Goal: Task Accomplishment & Management: Manage account settings

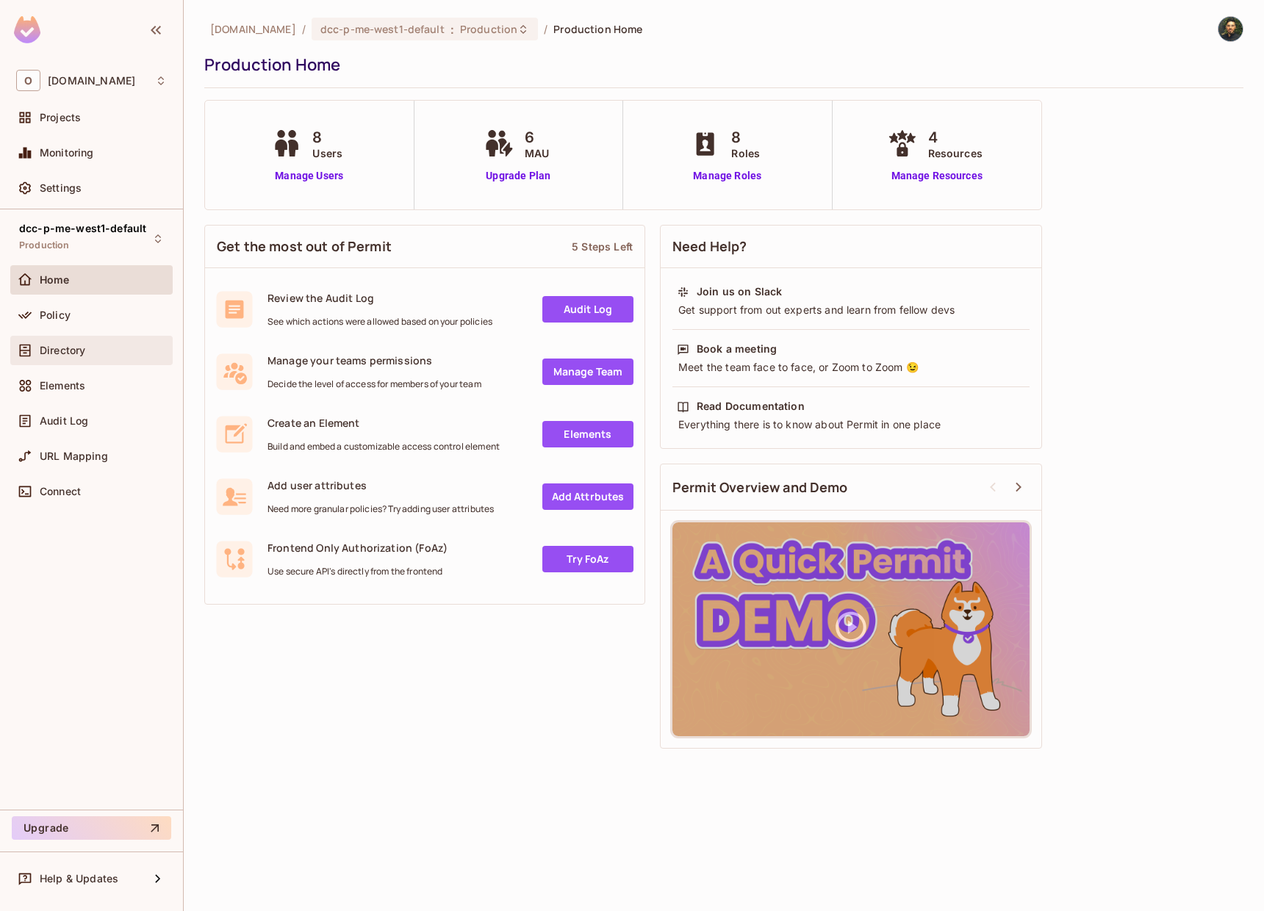
click at [68, 356] on span "Directory" at bounding box center [63, 351] width 46 height 12
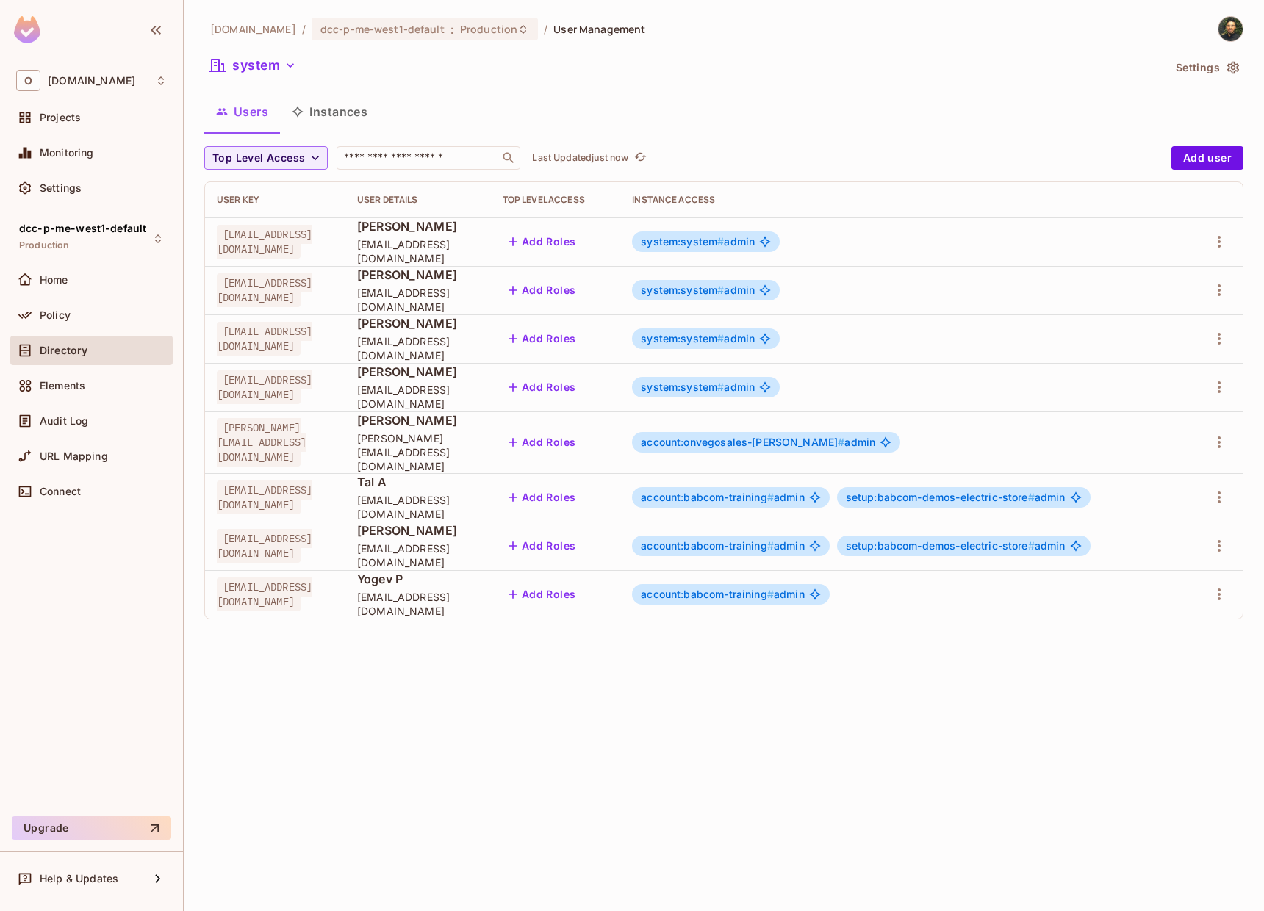
click at [944, 491] on span "setup:babcom-demos-electric-store #" at bounding box center [940, 497] width 189 height 12
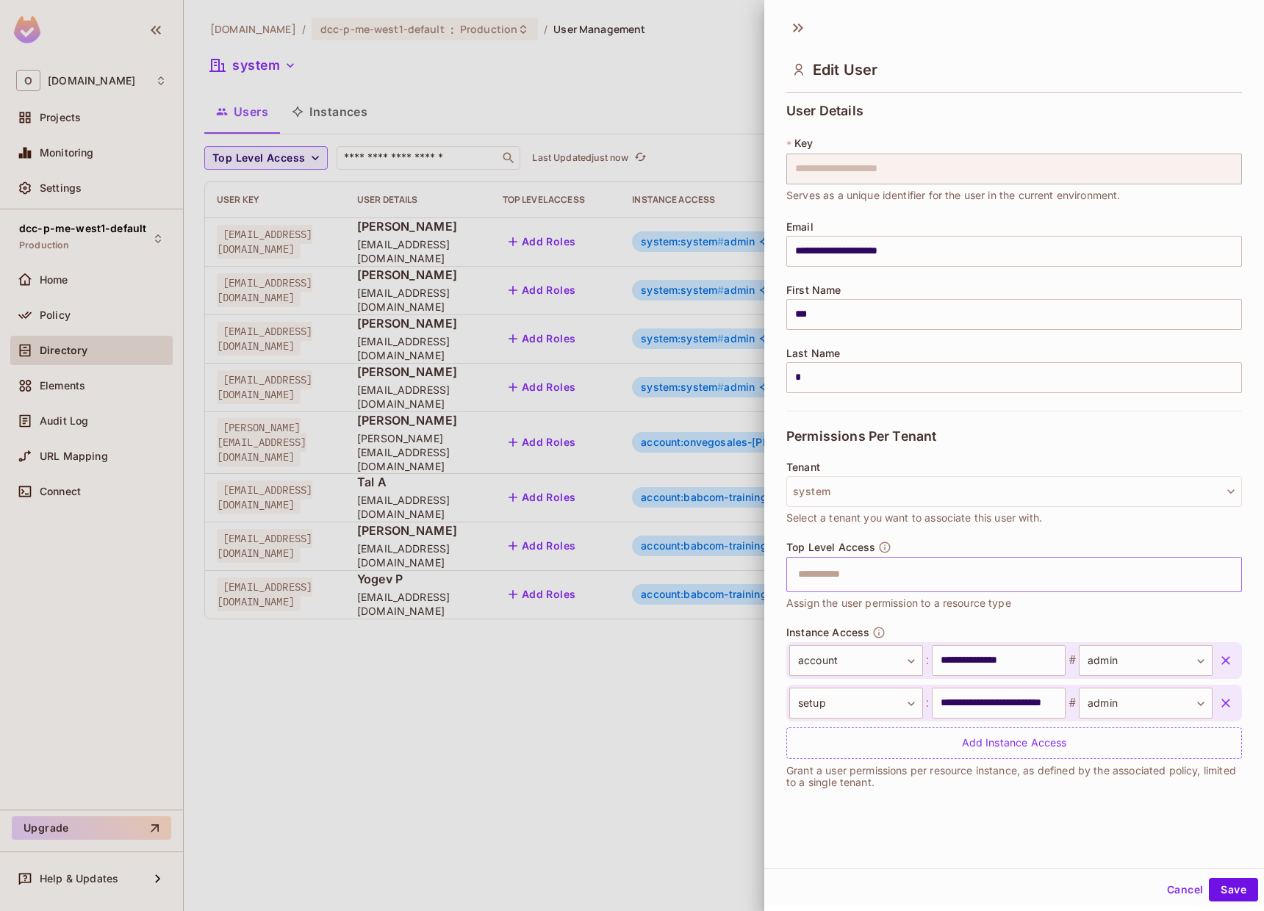
scroll to position [2, 0]
click at [1018, 708] on input "**********" at bounding box center [999, 701] width 134 height 31
click at [1018, 707] on input "**********" at bounding box center [999, 701] width 134 height 31
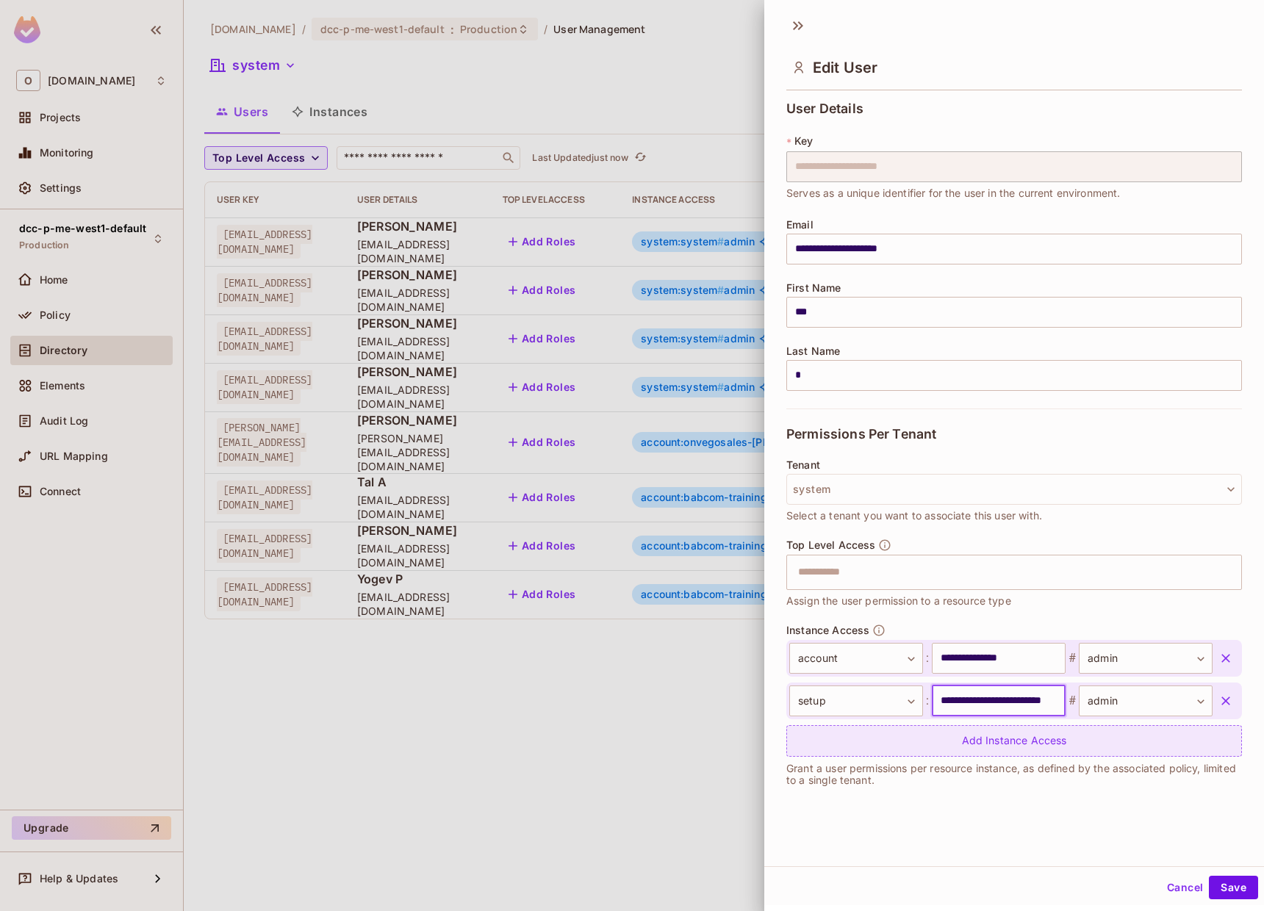
click at [1008, 740] on div "Add Instance Access" at bounding box center [1014, 741] width 456 height 32
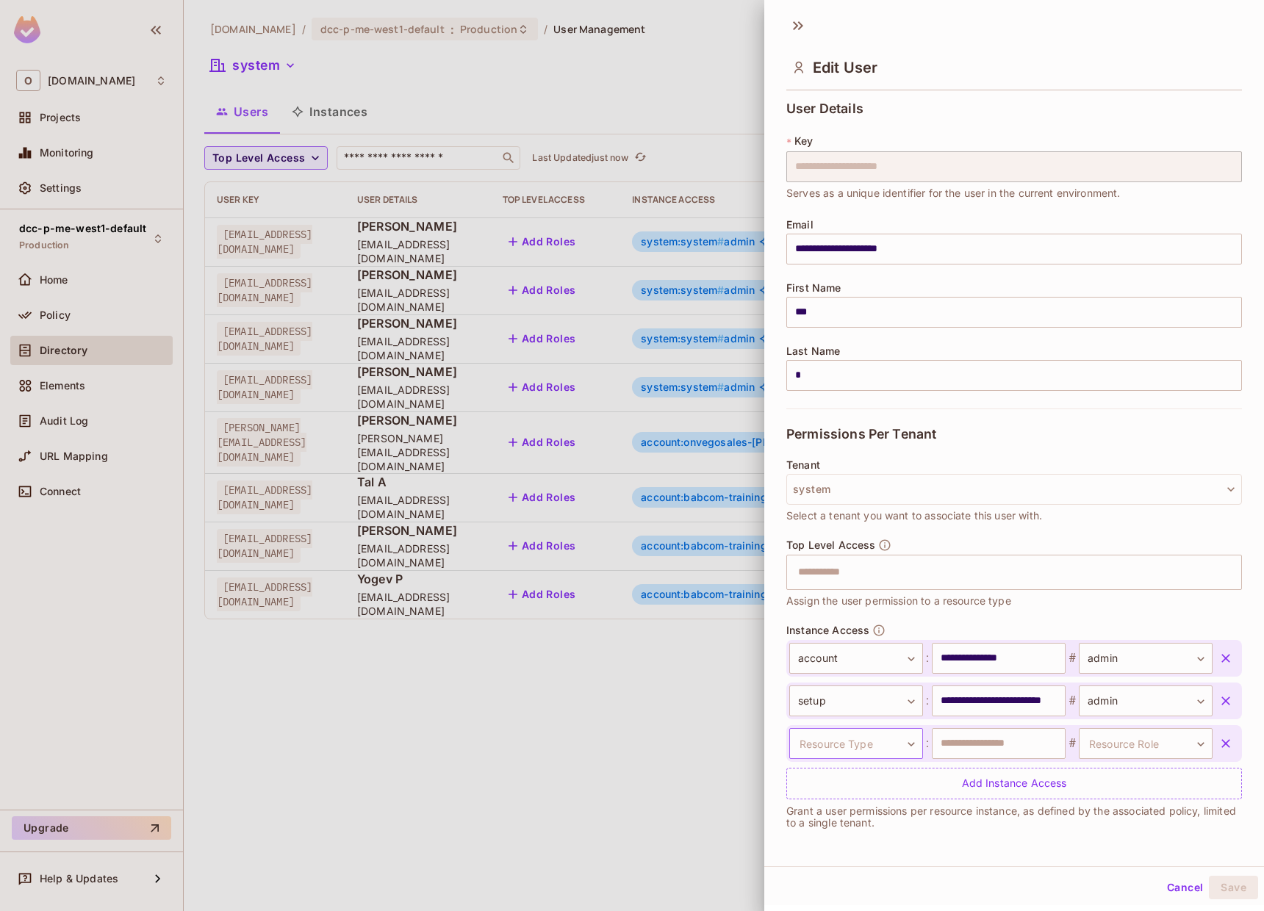
click at [869, 739] on body "O [DOMAIN_NAME] Projects Monitoring Settings dcc-p-me-west1-default Production …" at bounding box center [632, 455] width 1264 height 911
click at [851, 844] on li "setup" at bounding box center [843, 854] width 135 height 26
click at [955, 739] on input "text" at bounding box center [999, 743] width 134 height 31
paste input "**********"
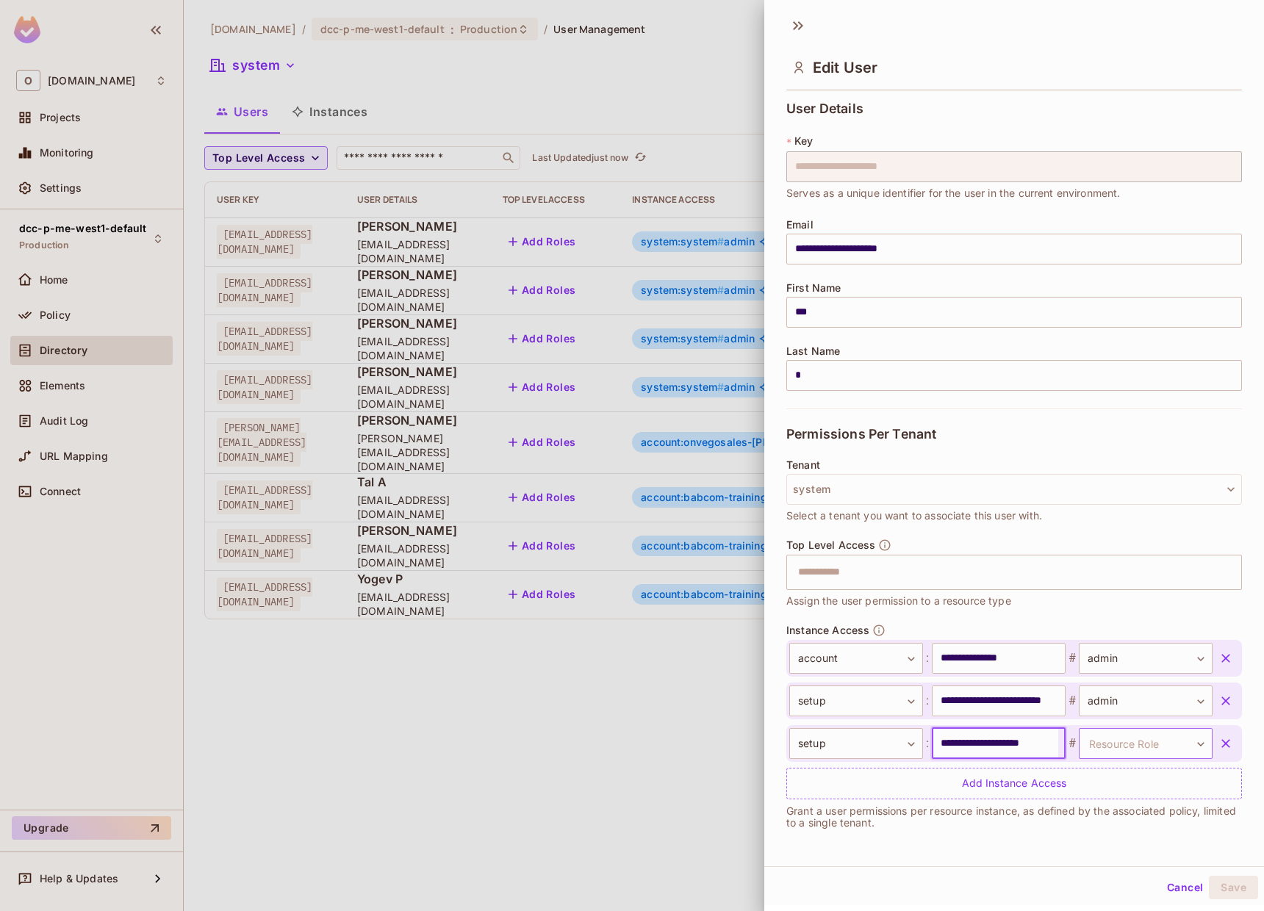
type input "**********"
click at [1099, 747] on body "O [DOMAIN_NAME] Projects Monitoring Settings dcc-p-me-west1-default Production …" at bounding box center [632, 455] width 1264 height 911
click at [1097, 833] on li "admin" at bounding box center [1119, 840] width 135 height 26
click at [972, 738] on input "**********" at bounding box center [999, 743] width 134 height 31
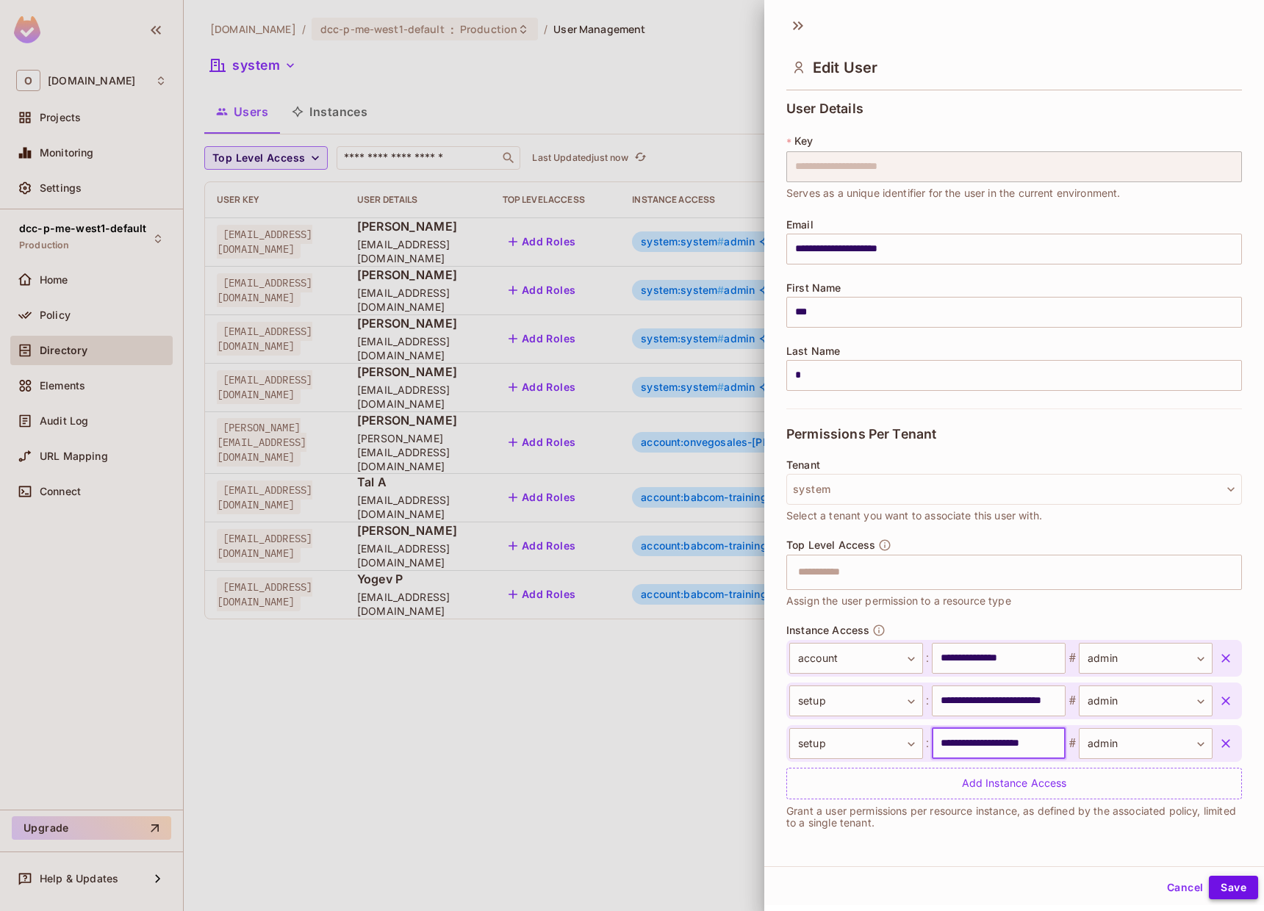
click at [1213, 883] on button "Save" at bounding box center [1233, 888] width 49 height 24
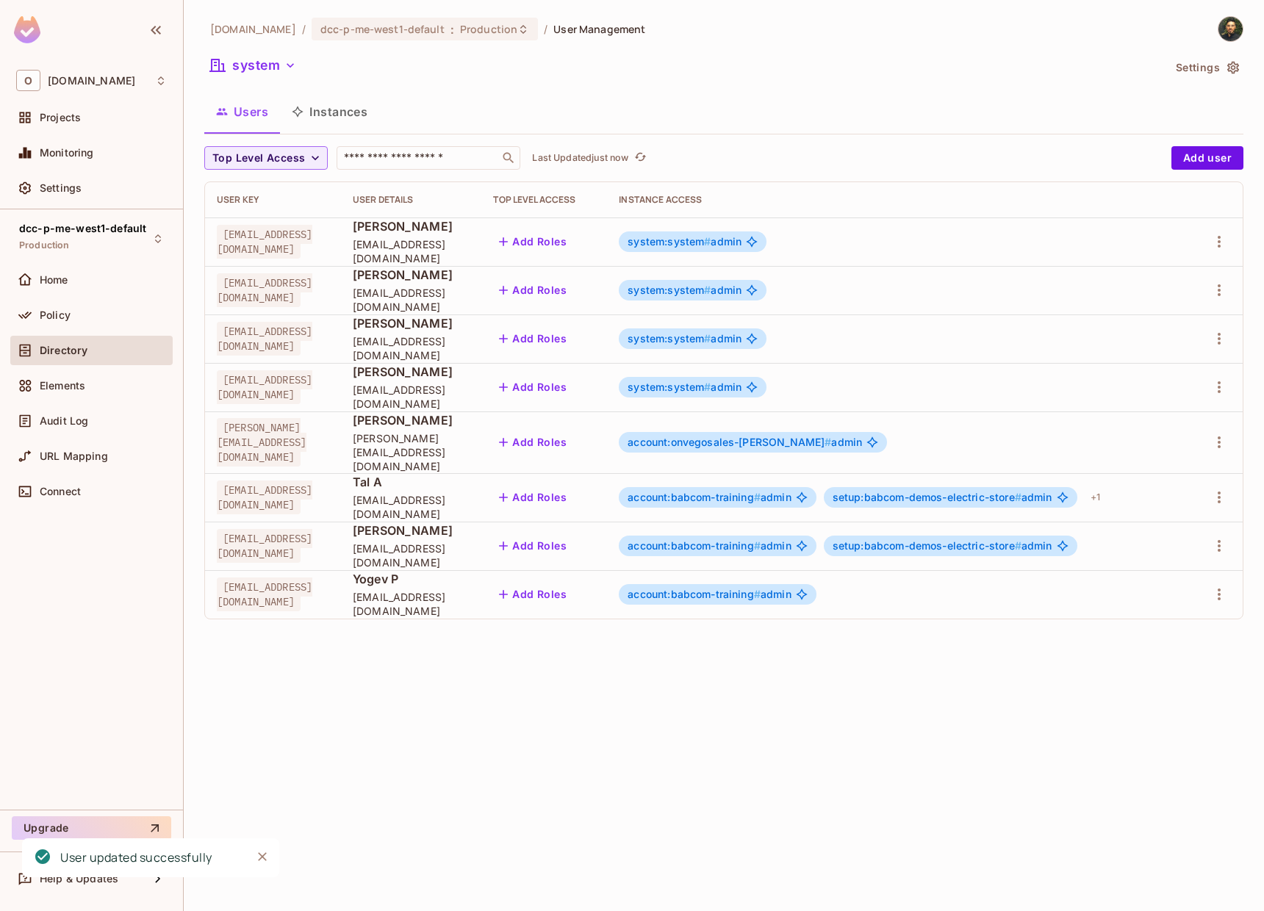
click at [1021, 539] on span "setup:babcom-demos-electric-store #" at bounding box center [927, 545] width 189 height 12
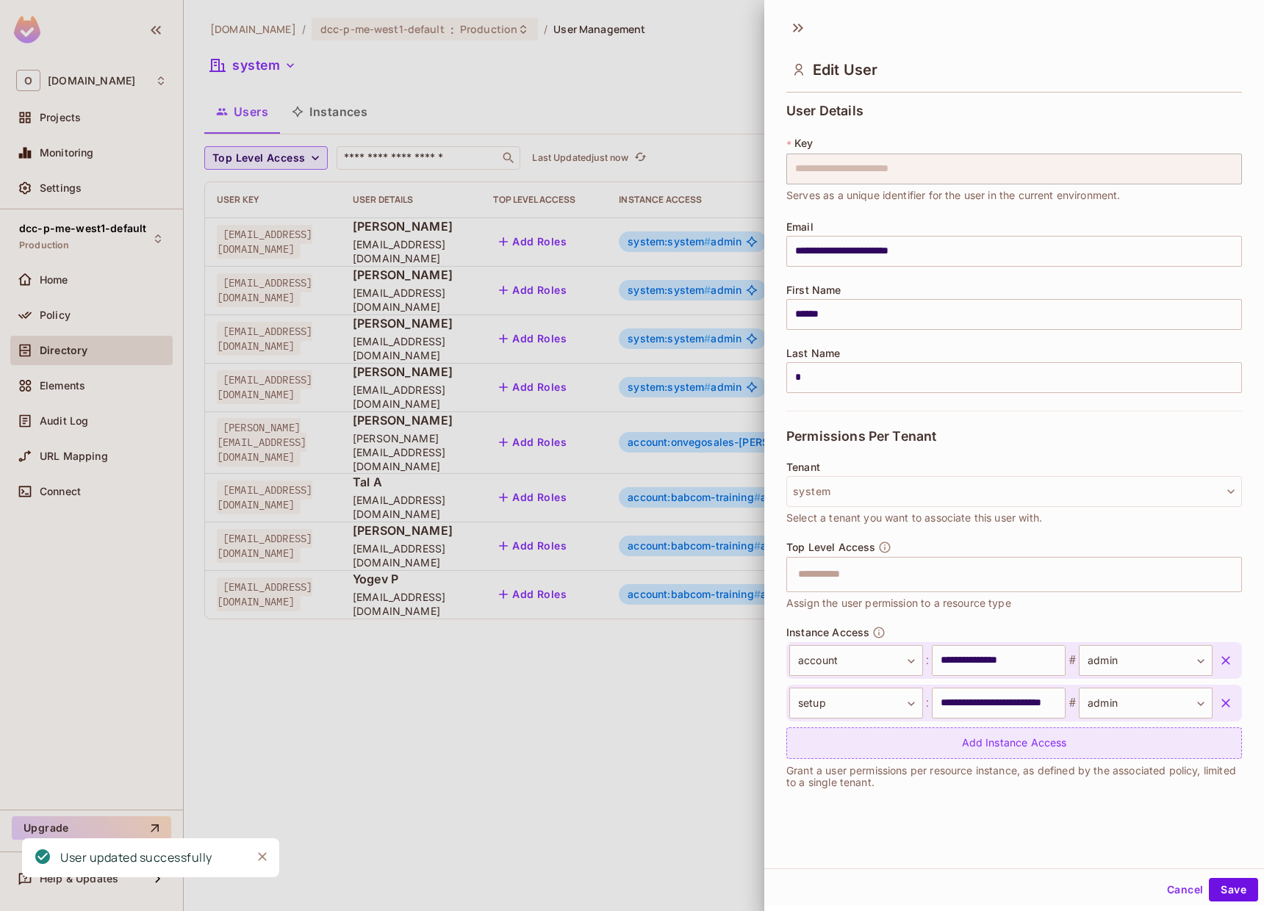
click at [971, 750] on div "Add Instance Access" at bounding box center [1014, 744] width 456 height 32
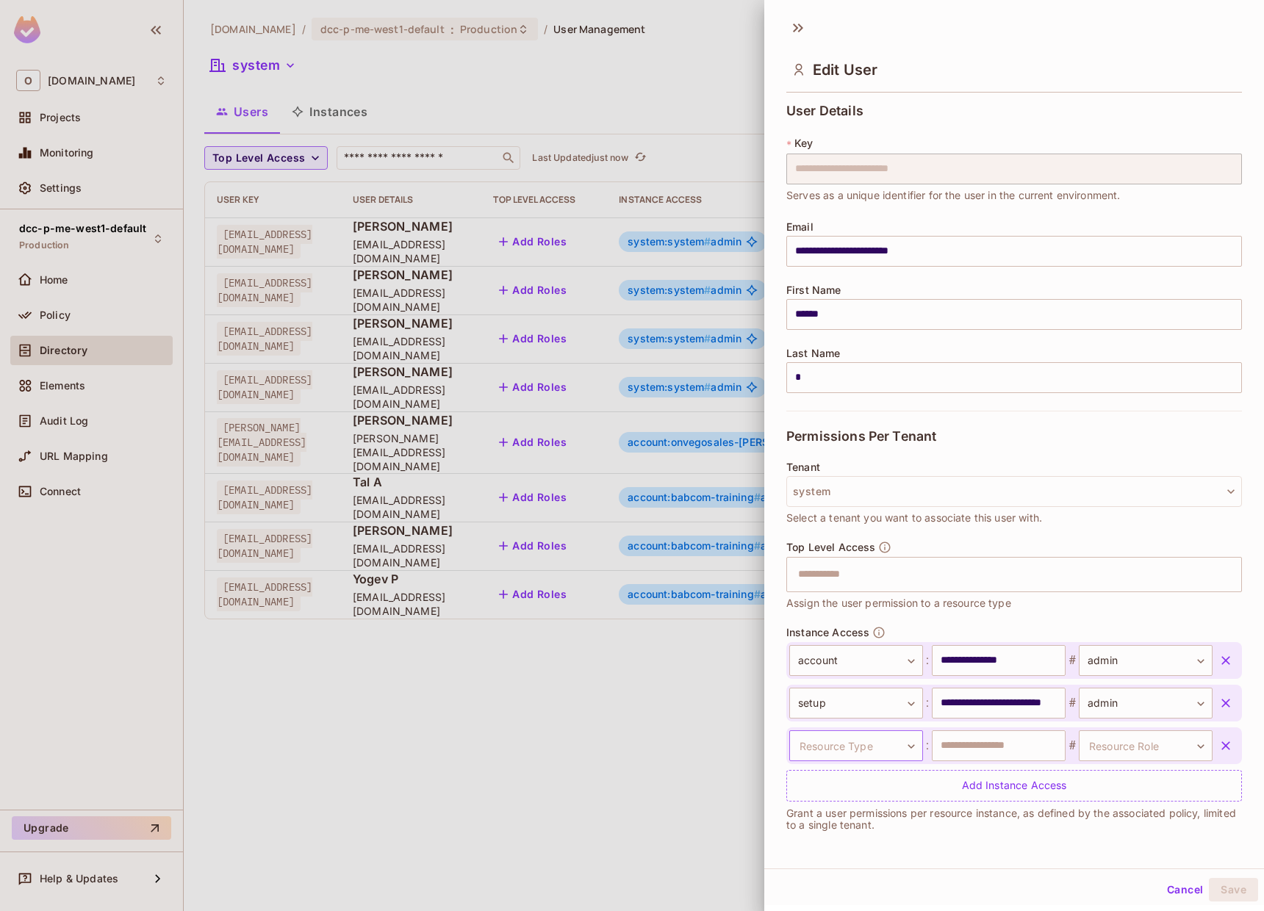
click at [905, 750] on body "O [DOMAIN_NAME] Projects Monitoring Settings dcc-p-me-west1-default Production …" at bounding box center [632, 455] width 1264 height 911
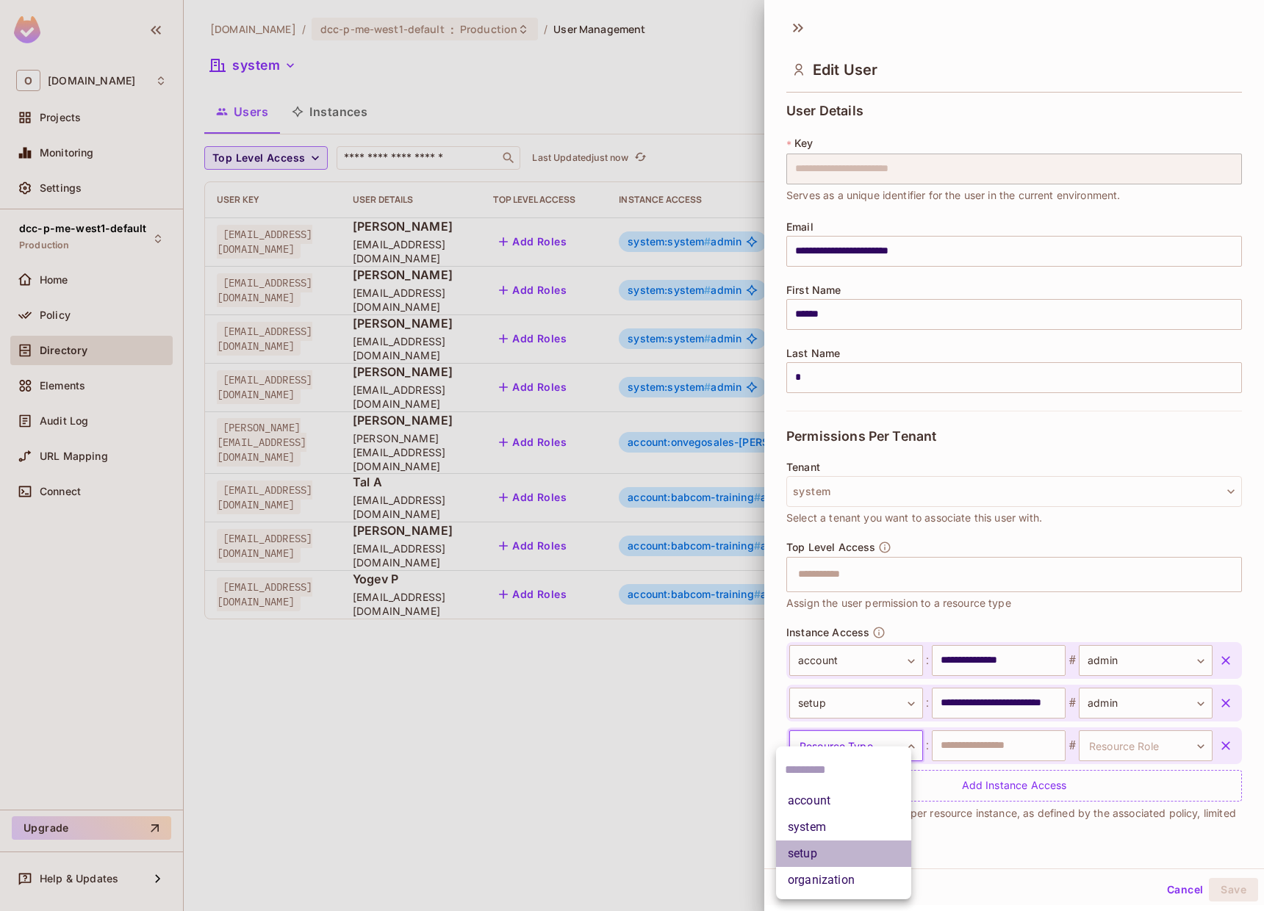
click at [884, 849] on li "setup" at bounding box center [843, 854] width 135 height 26
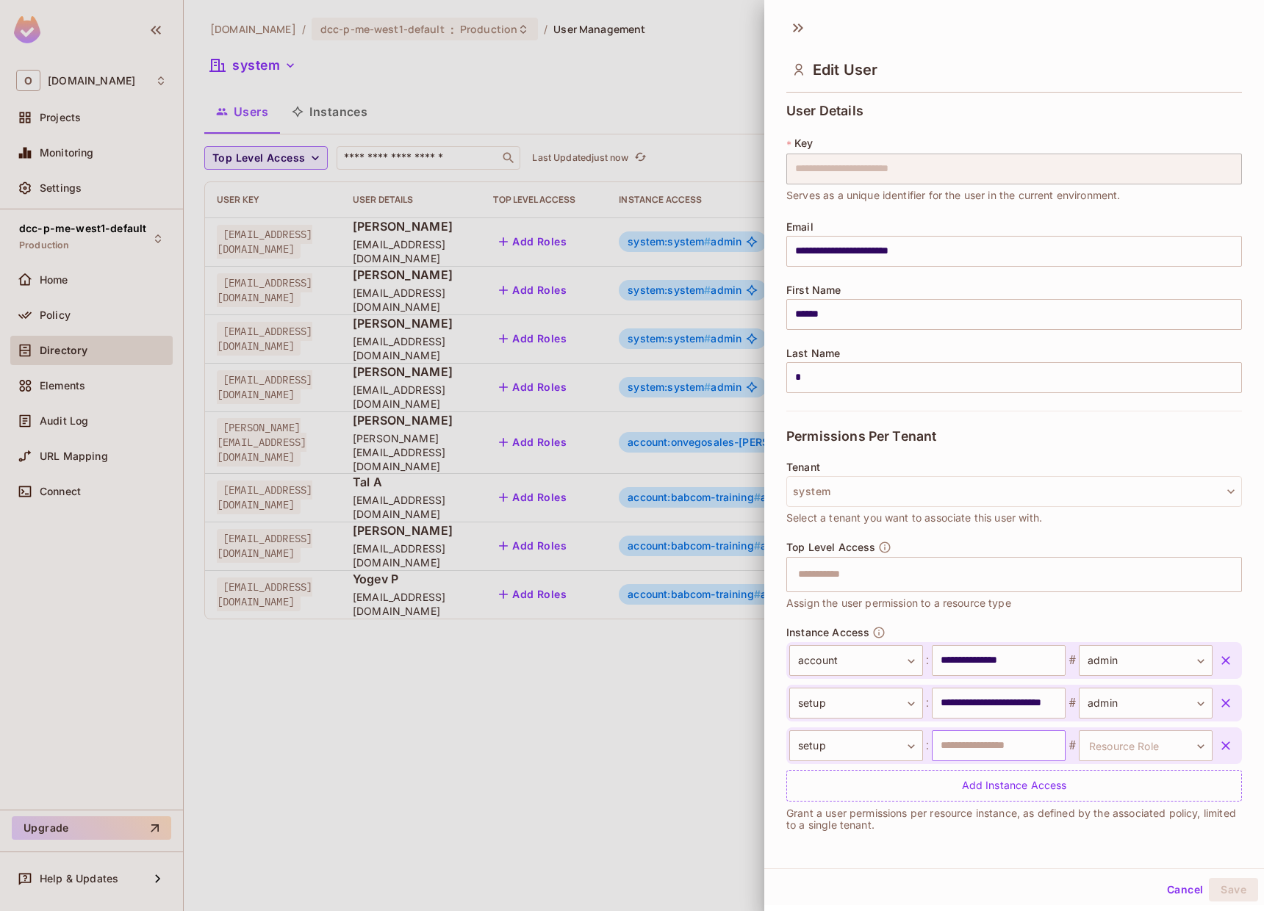
click at [958, 739] on input "text" at bounding box center [999, 745] width 134 height 31
paste input "**********"
type input "**********"
click at [1102, 746] on body "O [DOMAIN_NAME] Projects Monitoring Settings dcc-p-me-west1-default Production …" at bounding box center [632, 455] width 1264 height 911
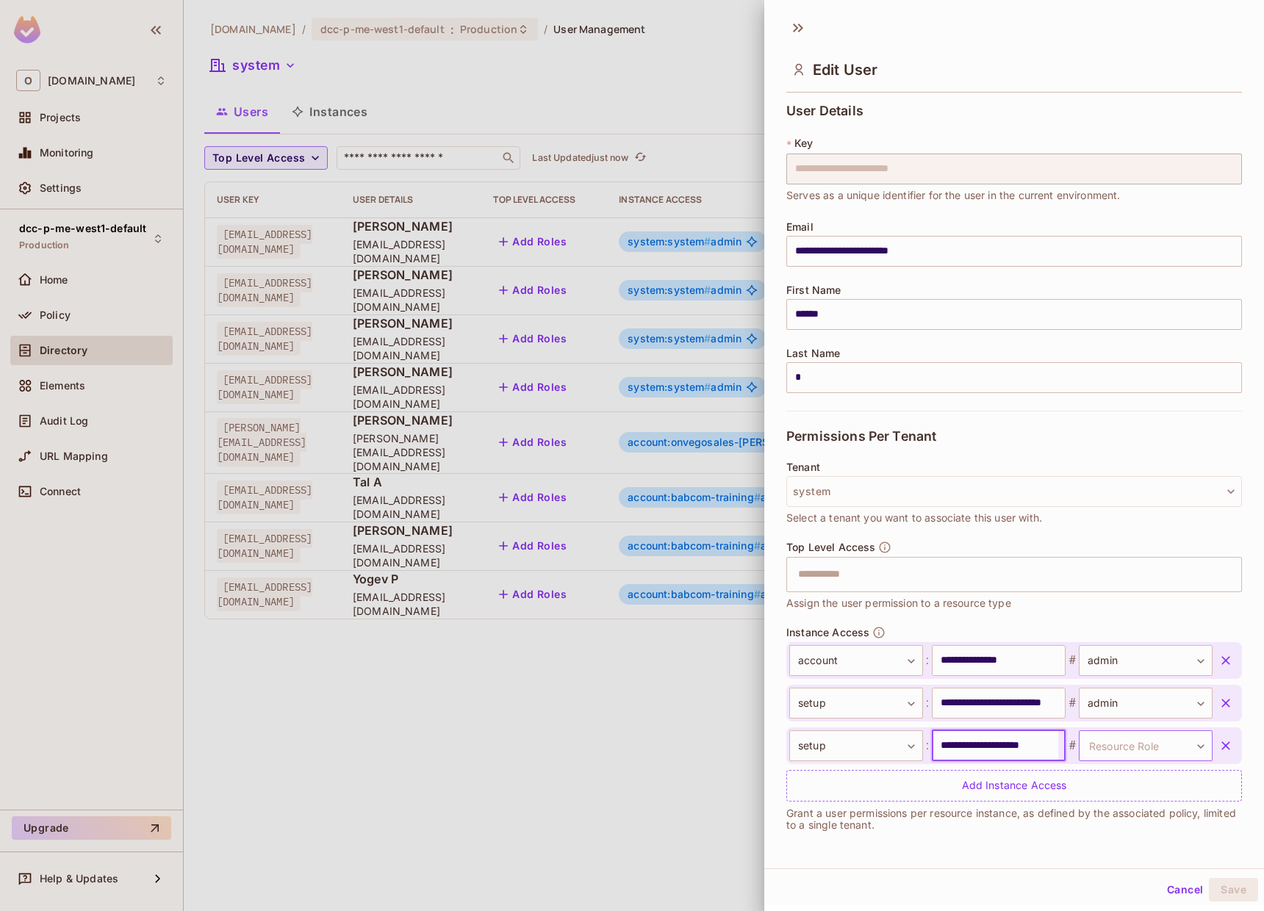
scroll to position [0, 0]
click at [1094, 839] on li "admin" at bounding box center [1119, 842] width 135 height 26
click at [1213, 886] on button "Save" at bounding box center [1233, 890] width 49 height 24
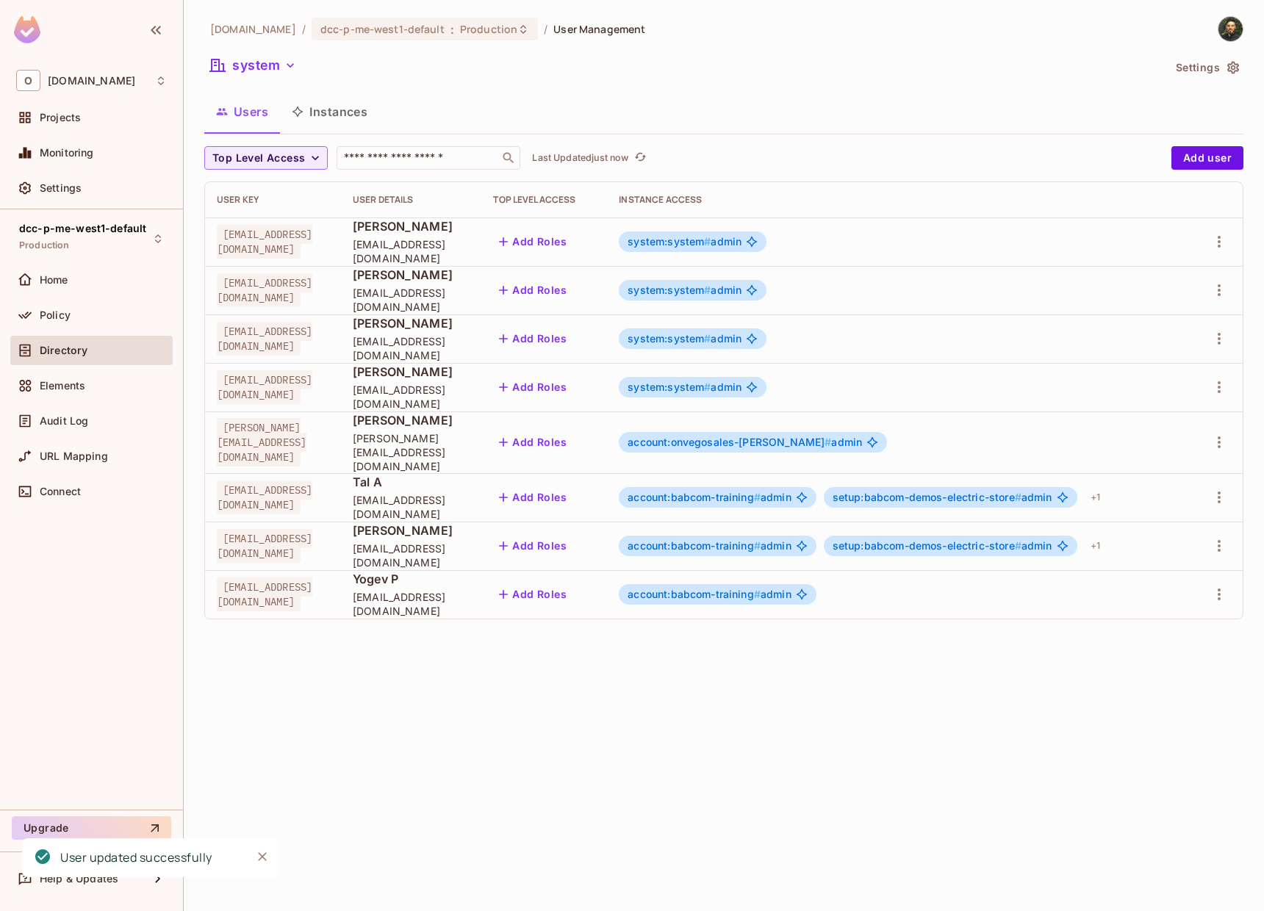
click at [1034, 584] on div "account:babcom-training # admin" at bounding box center [898, 594] width 559 height 21
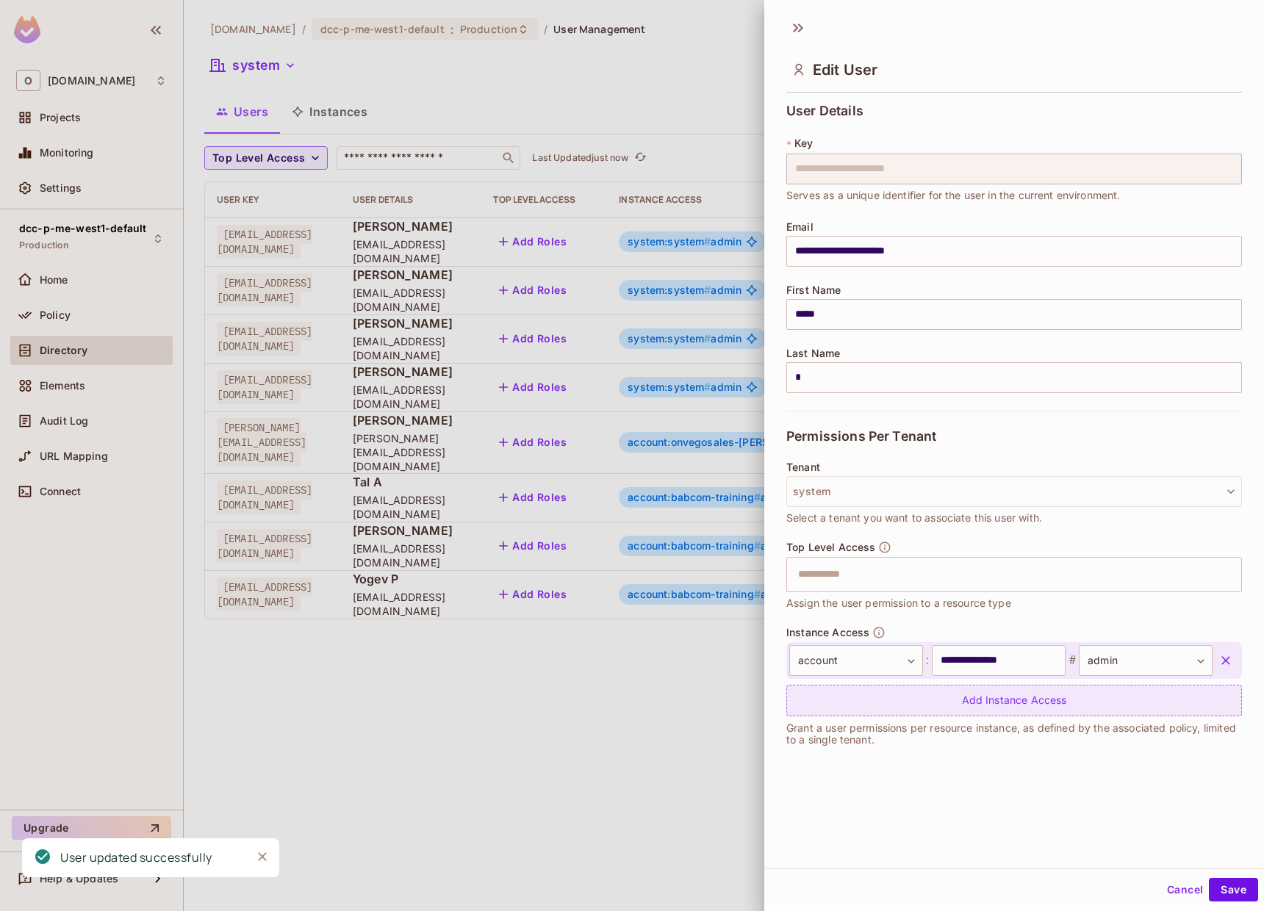
click at [902, 705] on div "Add Instance Access" at bounding box center [1014, 701] width 456 height 32
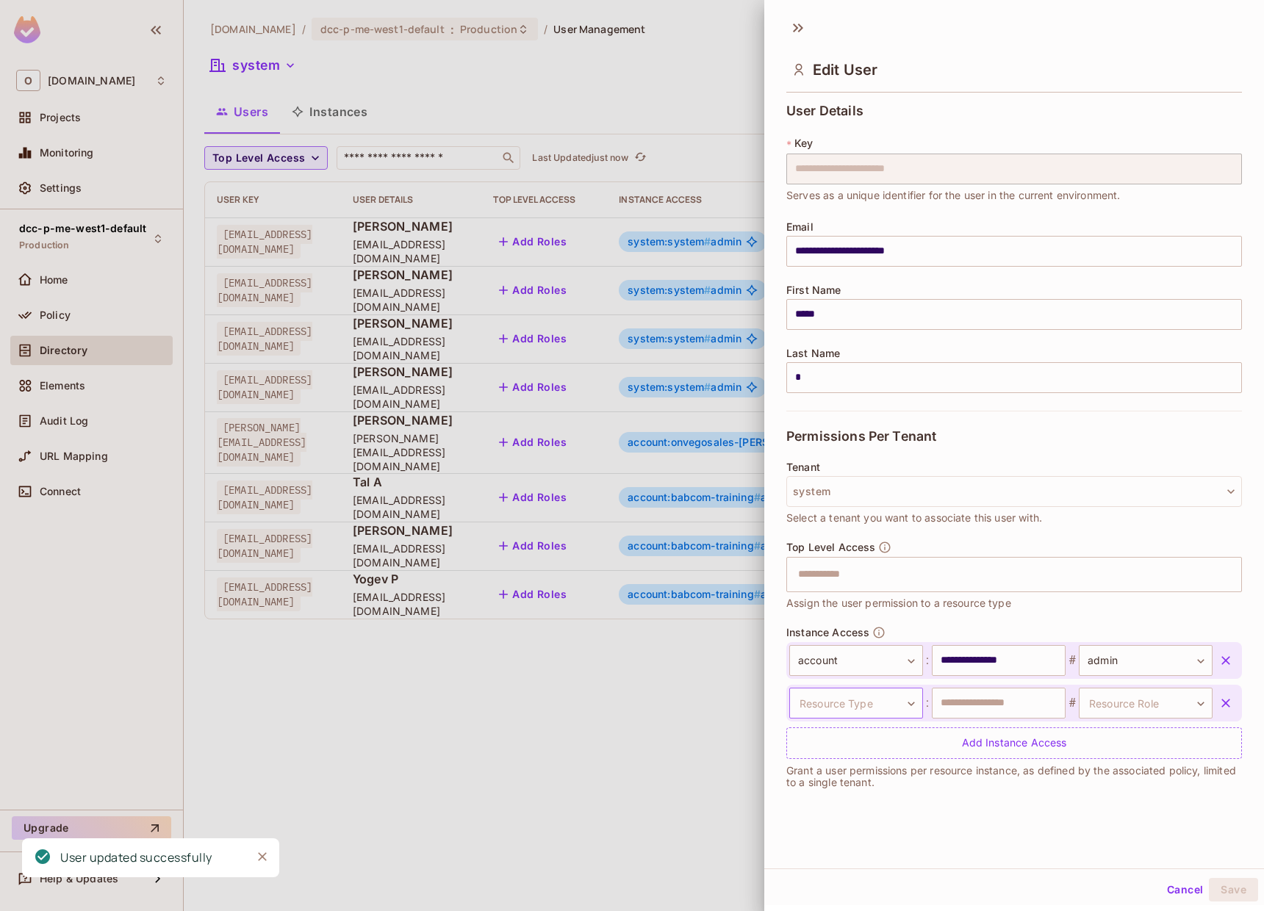
click at [885, 713] on body "O [DOMAIN_NAME] Projects Monitoring Settings dcc-p-me-west1-default Production …" at bounding box center [632, 455] width 1264 height 911
click at [869, 826] on li "setup" at bounding box center [843, 826] width 135 height 26
click at [969, 710] on input "text" at bounding box center [999, 703] width 134 height 31
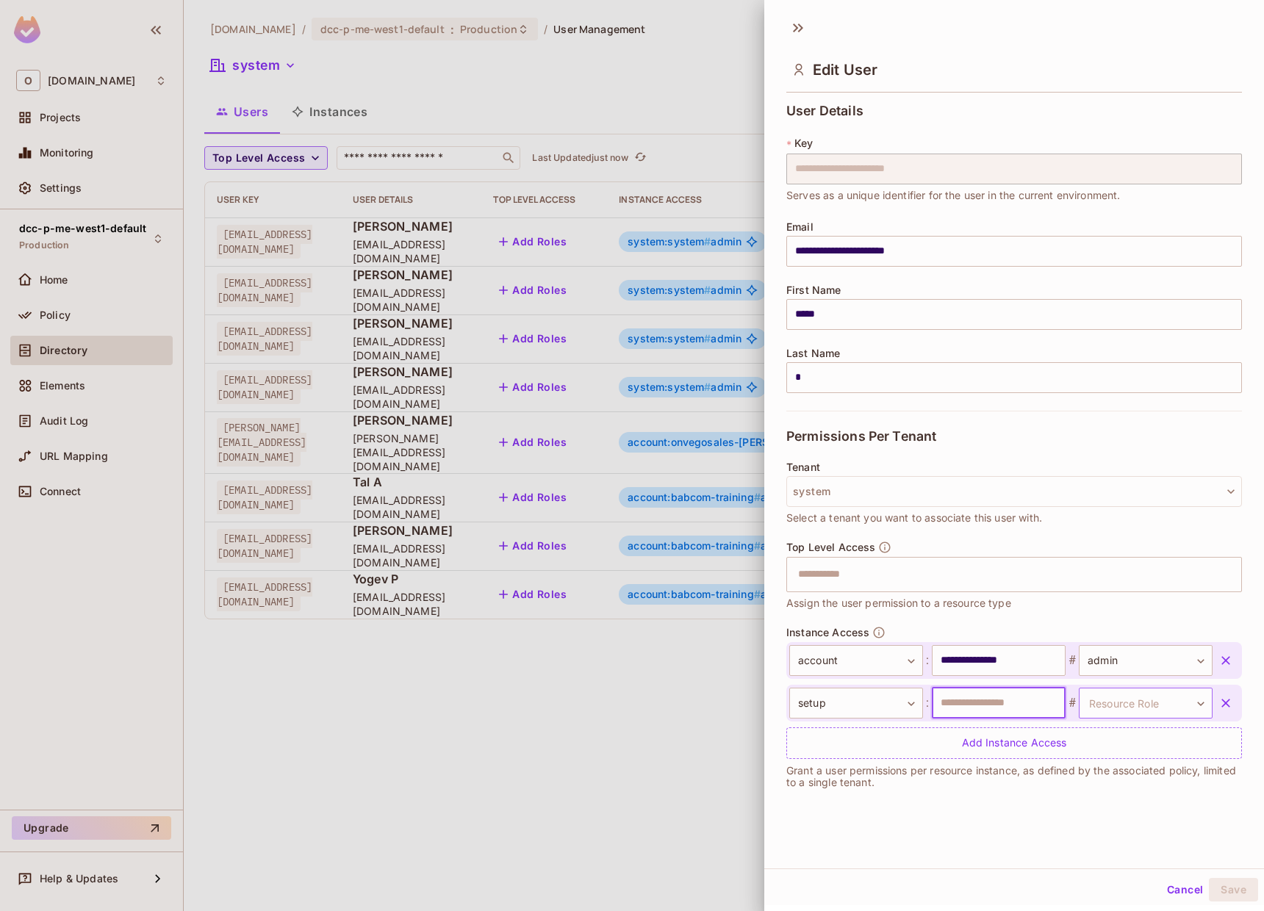
paste input "**********"
type input "**********"
click at [1122, 699] on body "O [DOMAIN_NAME] Projects Monitoring Settings dcc-p-me-west1-default Production …" at bounding box center [632, 455] width 1264 height 911
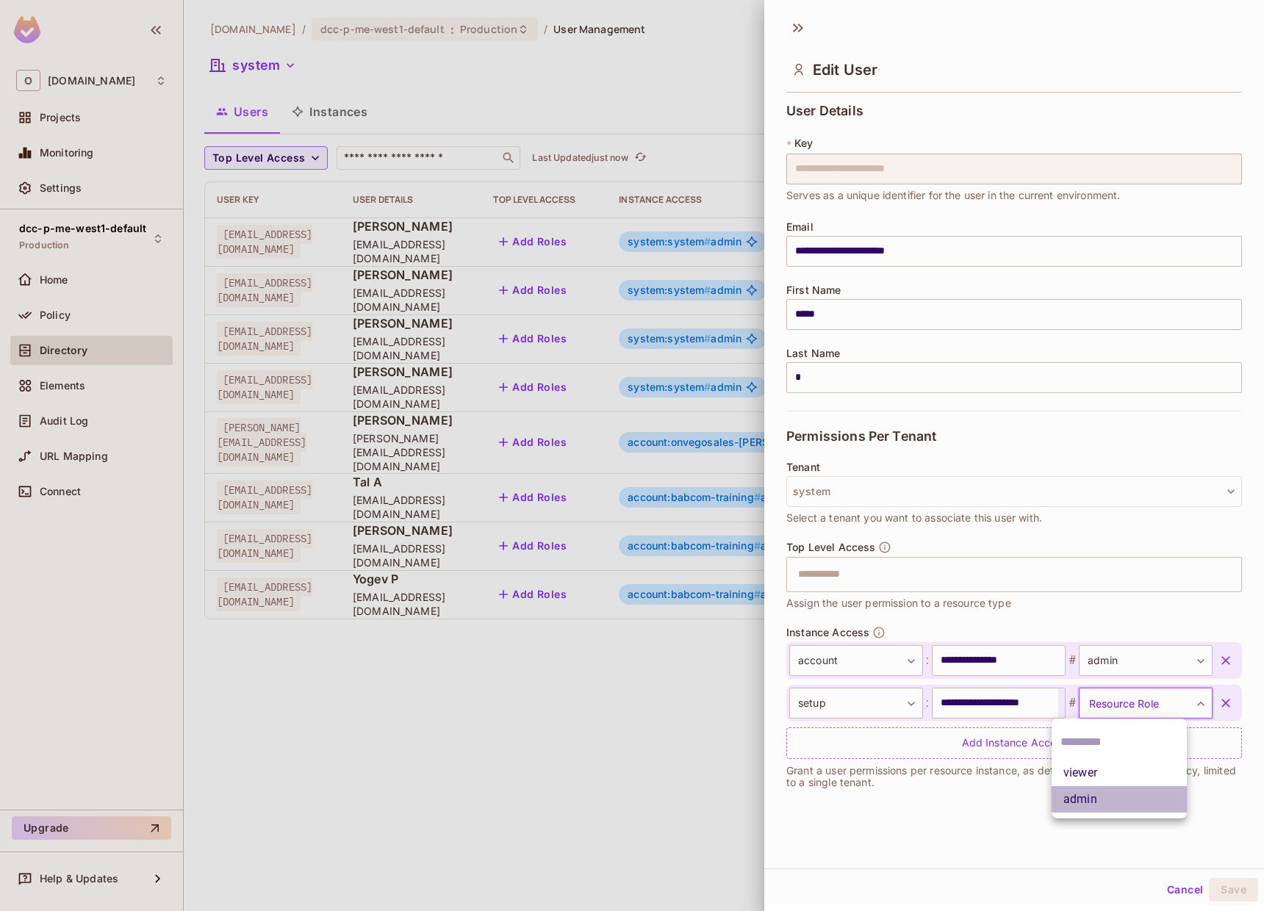
click at [1105, 797] on li "admin" at bounding box center [1119, 799] width 135 height 26
click at [1209, 888] on button "Save" at bounding box center [1233, 890] width 49 height 24
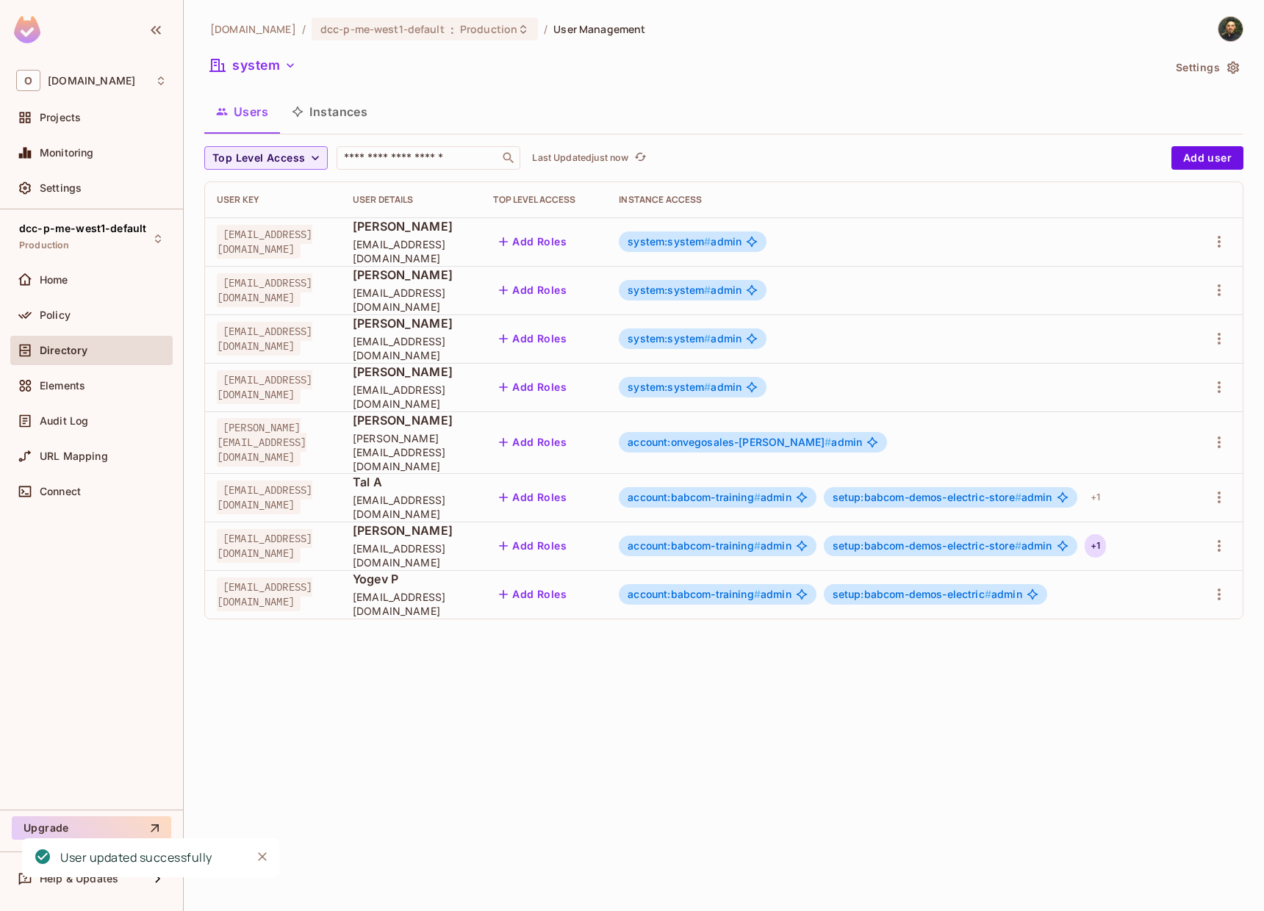
click at [1106, 538] on div "+ 1" at bounding box center [1095, 546] width 21 height 24
click at [1174, 493] on div at bounding box center [632, 455] width 1264 height 911
click at [900, 672] on div "[DOMAIN_NAME] / dcc-p-me-west1-default : Production / User Management system Se…" at bounding box center [724, 455] width 1080 height 911
click at [237, 73] on button "system" at bounding box center [253, 66] width 98 height 24
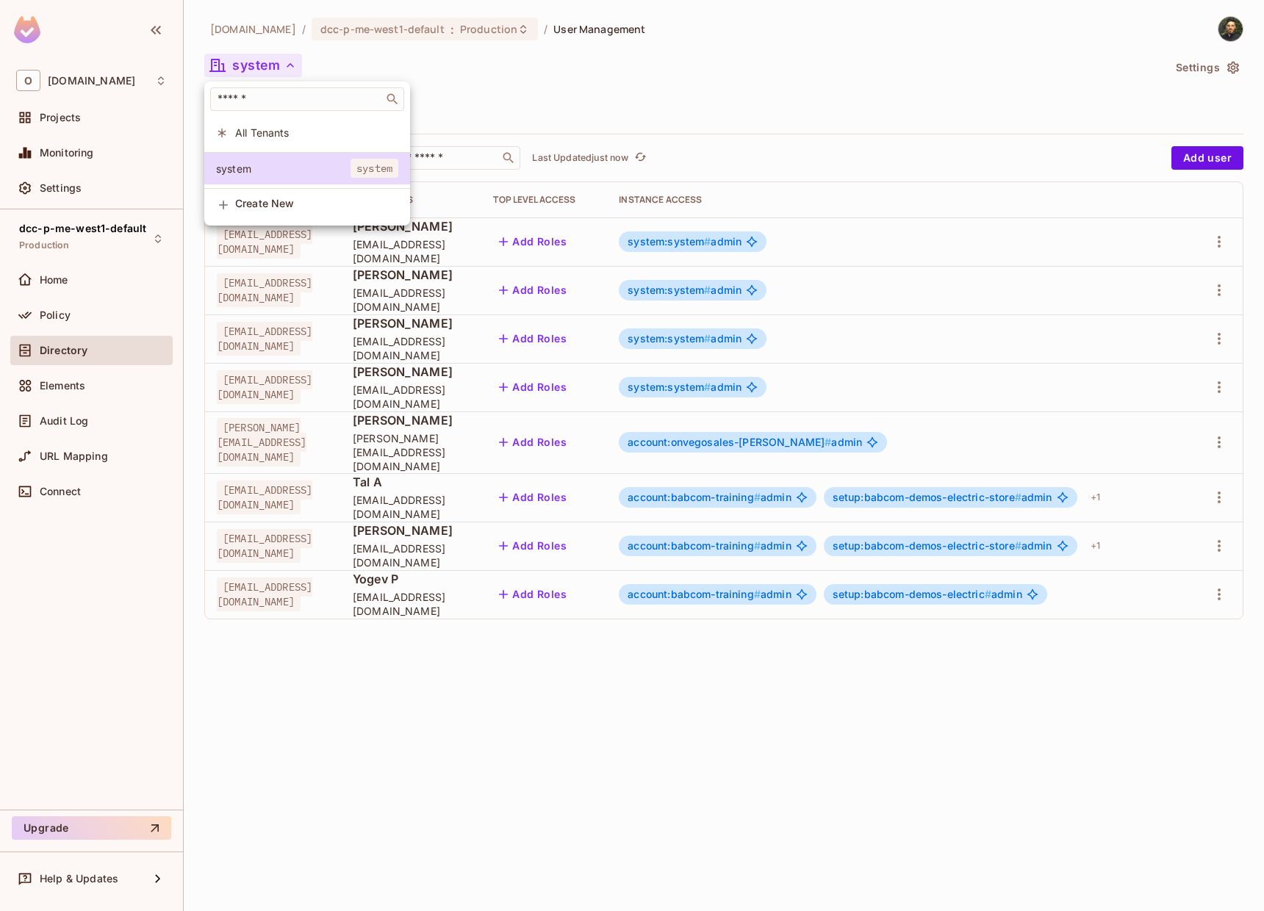
click at [438, 76] on div at bounding box center [632, 455] width 1264 height 911
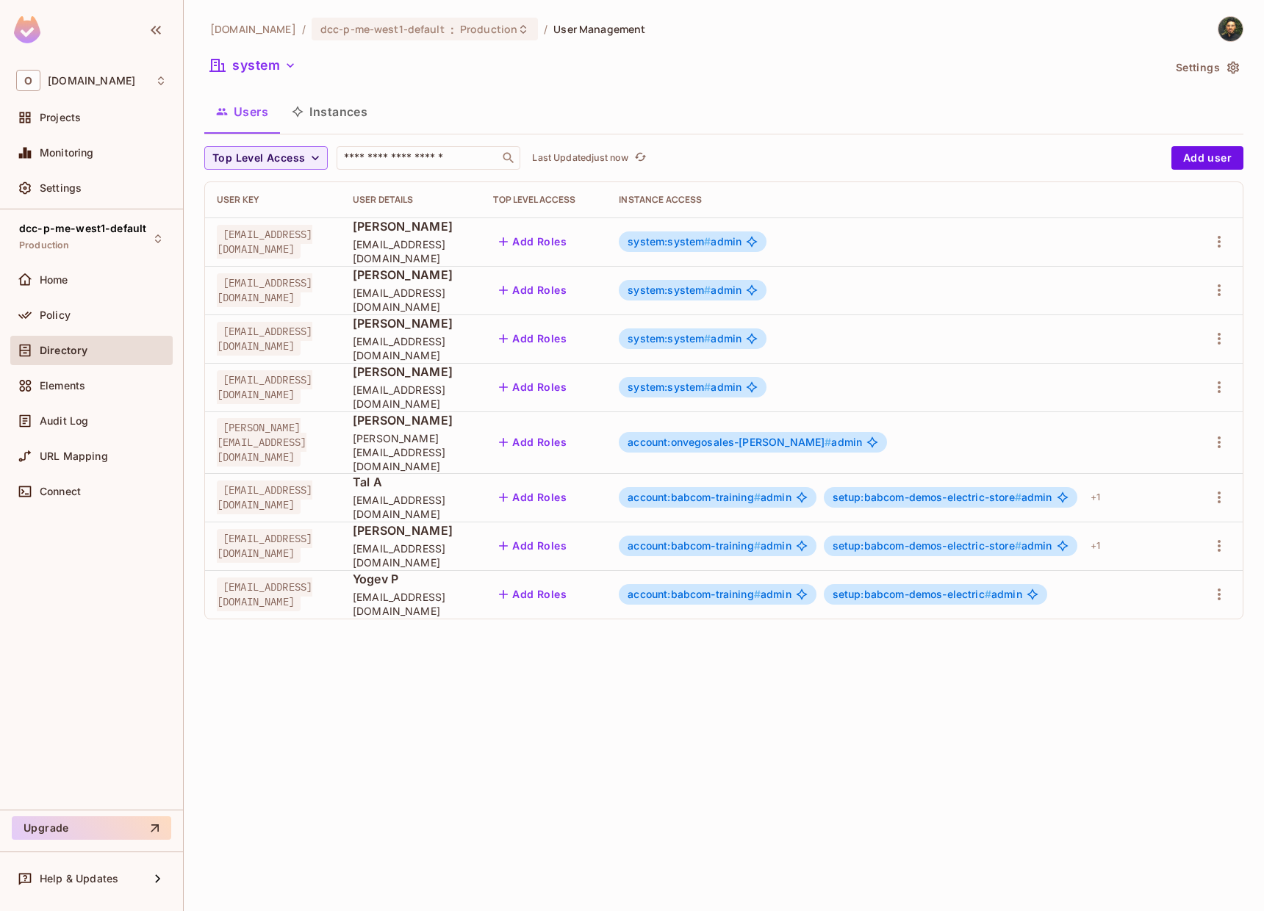
click at [327, 105] on button "Instances" at bounding box center [329, 111] width 99 height 37
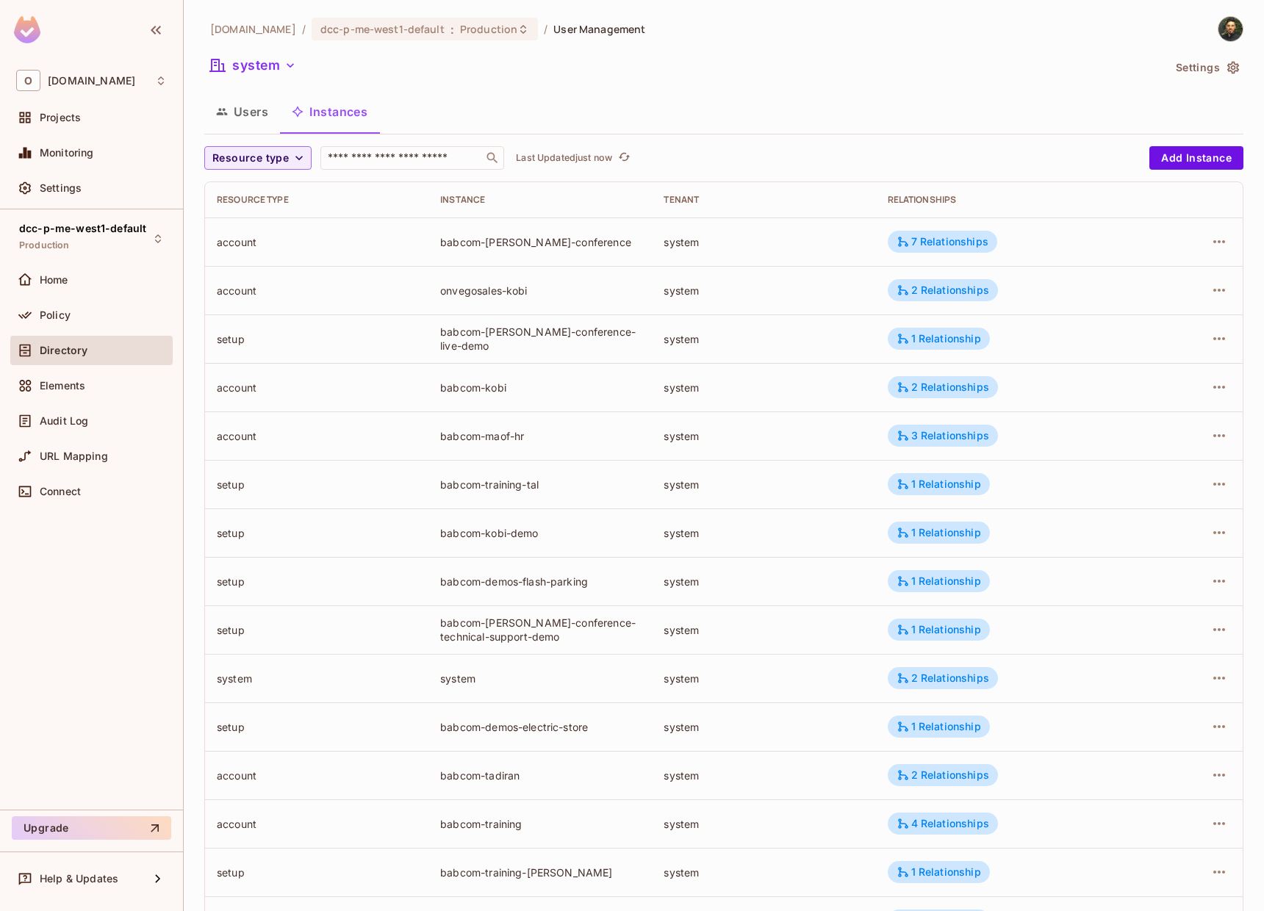
click at [618, 514] on td "babcom-kobi-demo" at bounding box center [539, 533] width 223 height 49
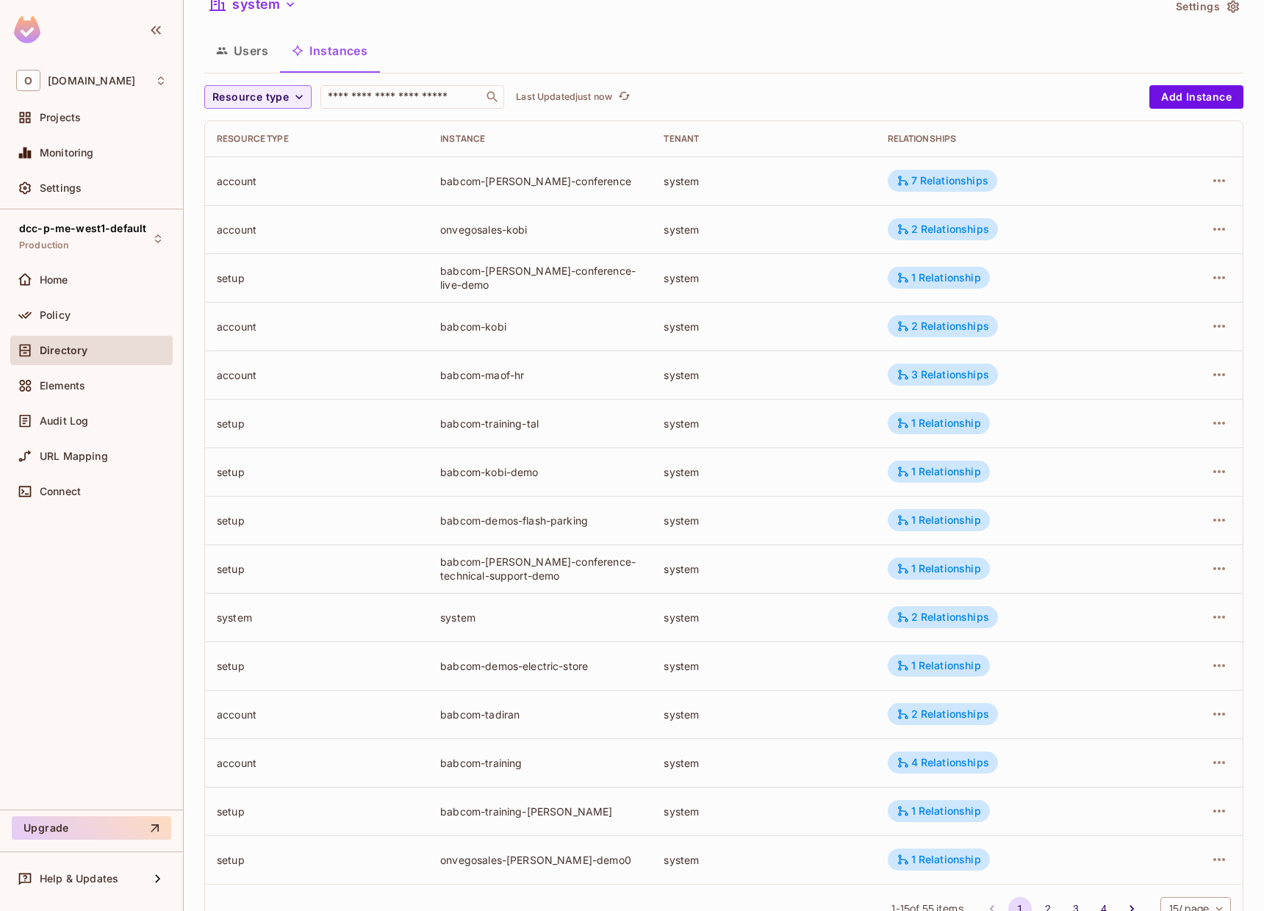
scroll to position [115, 0]
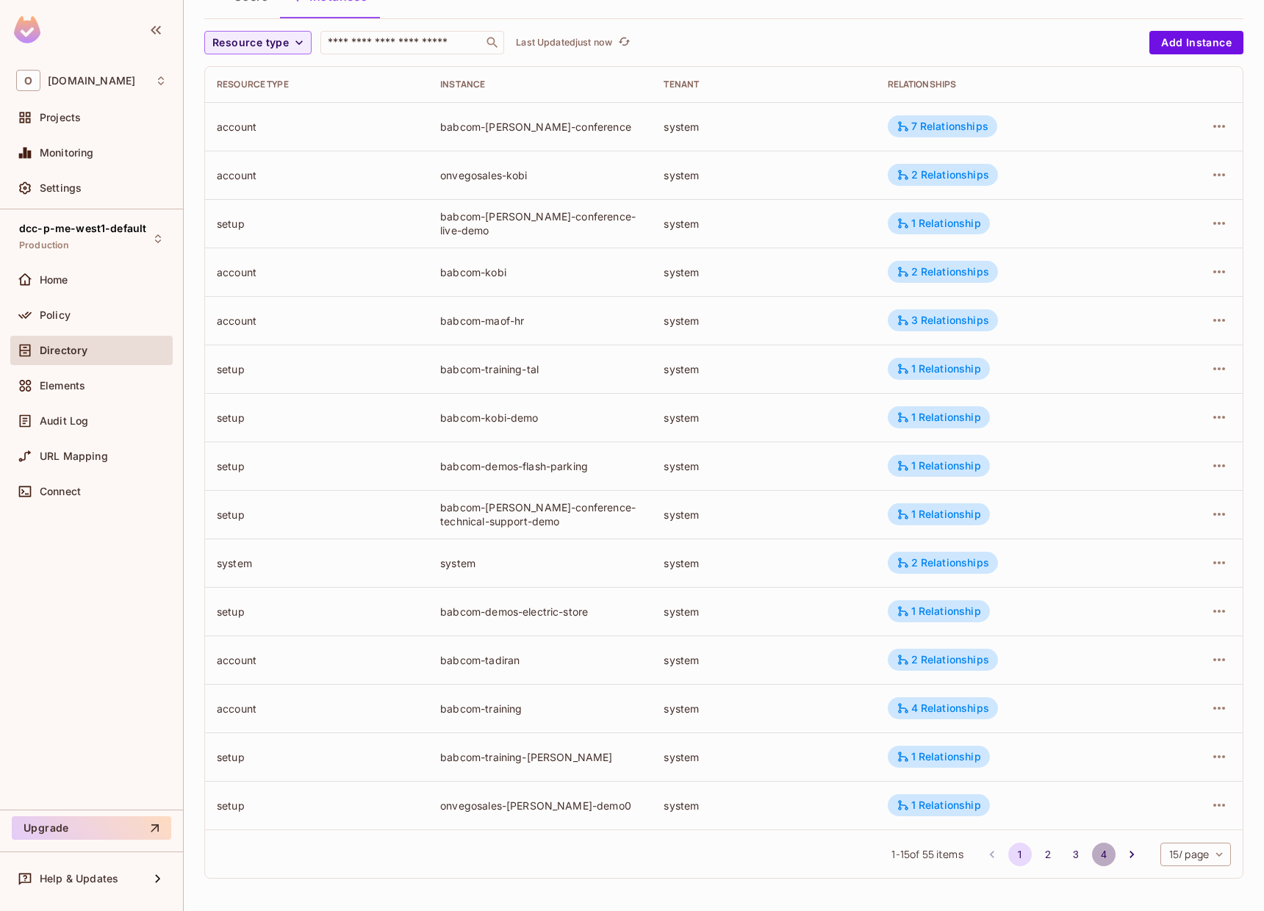
click at [1092, 853] on button "4" at bounding box center [1104, 855] width 24 height 24
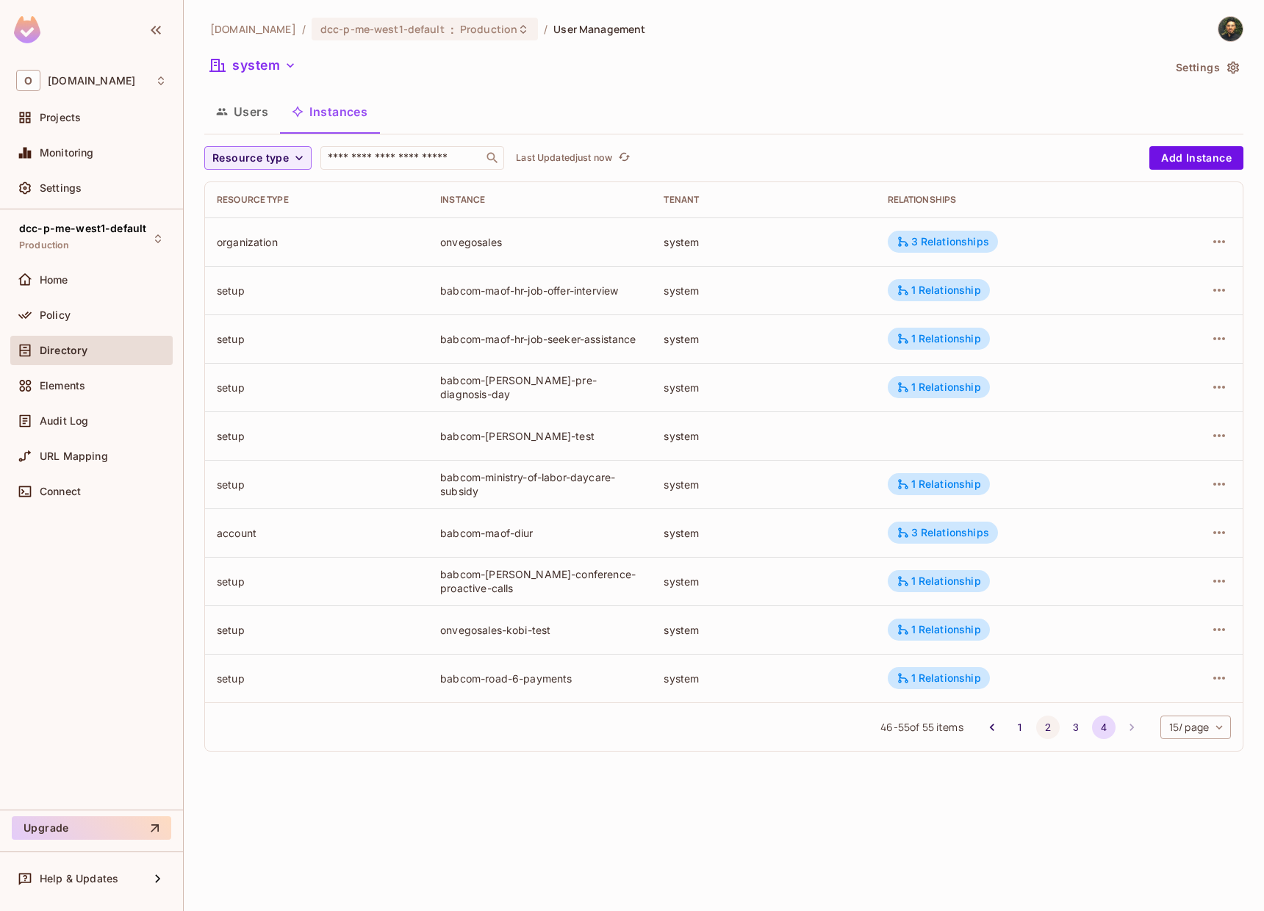
click at [1050, 730] on button "2" at bounding box center [1048, 728] width 24 height 24
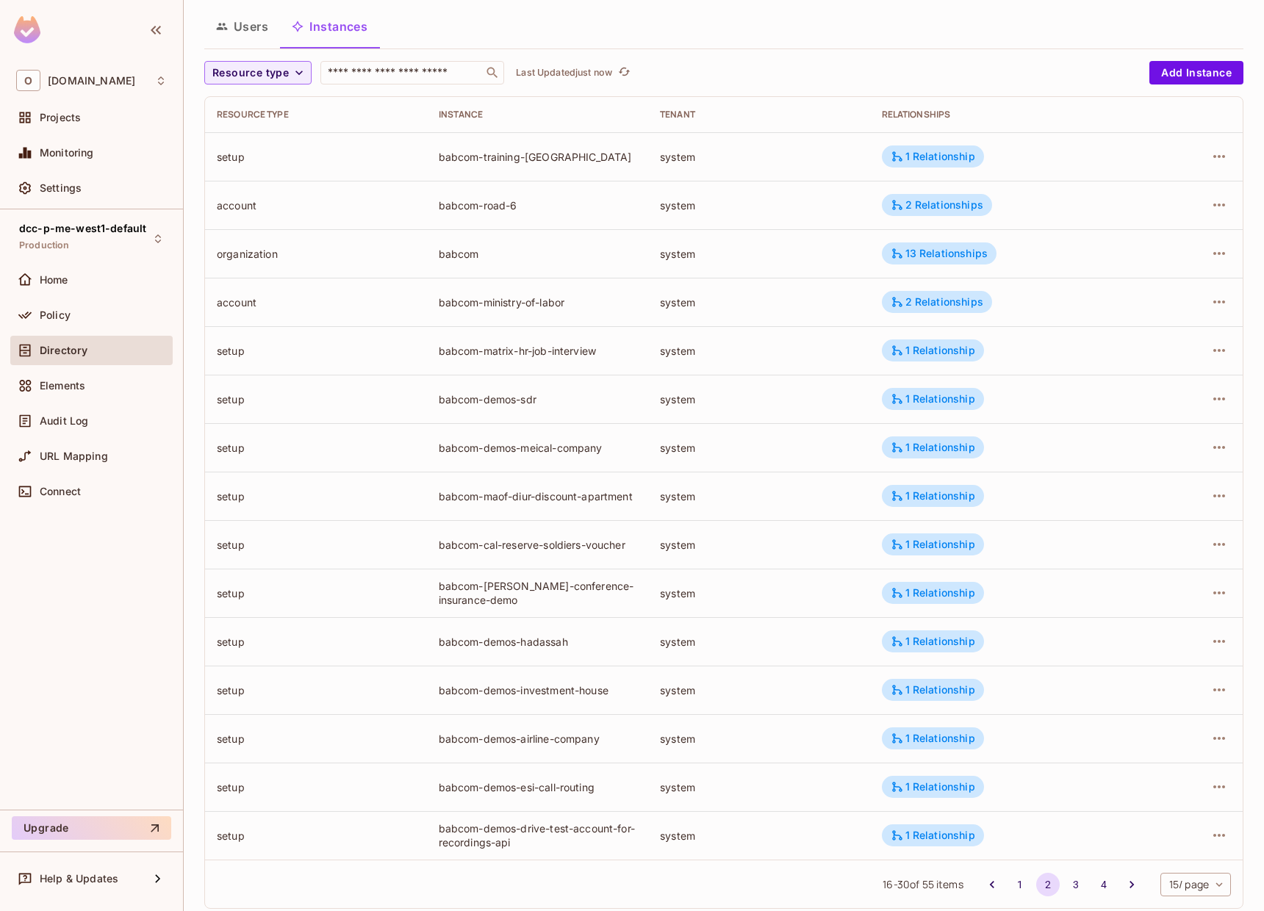
scroll to position [115, 0]
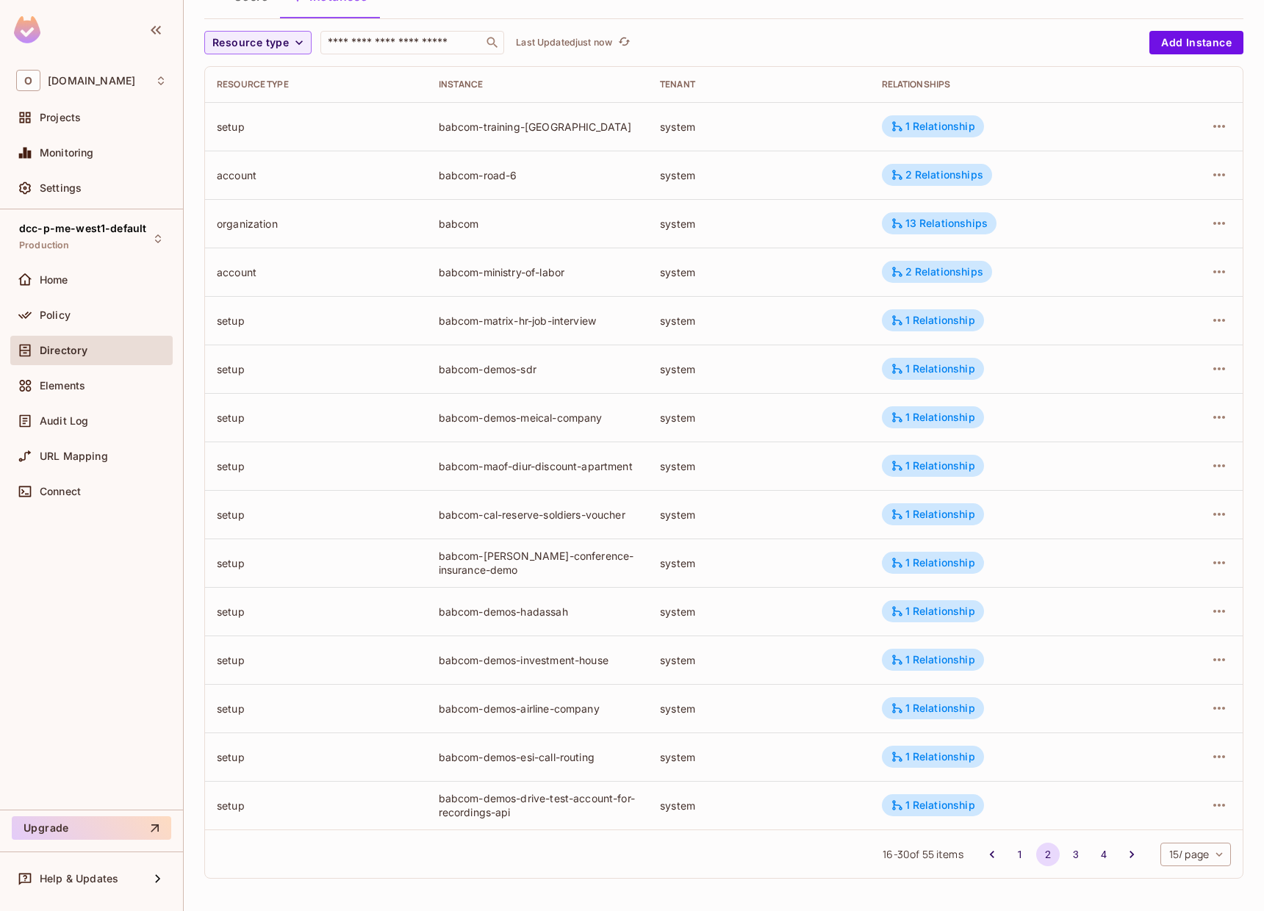
click at [761, 608] on div "system" at bounding box center [759, 612] width 198 height 14
click at [1065, 858] on button "3" at bounding box center [1076, 855] width 24 height 24
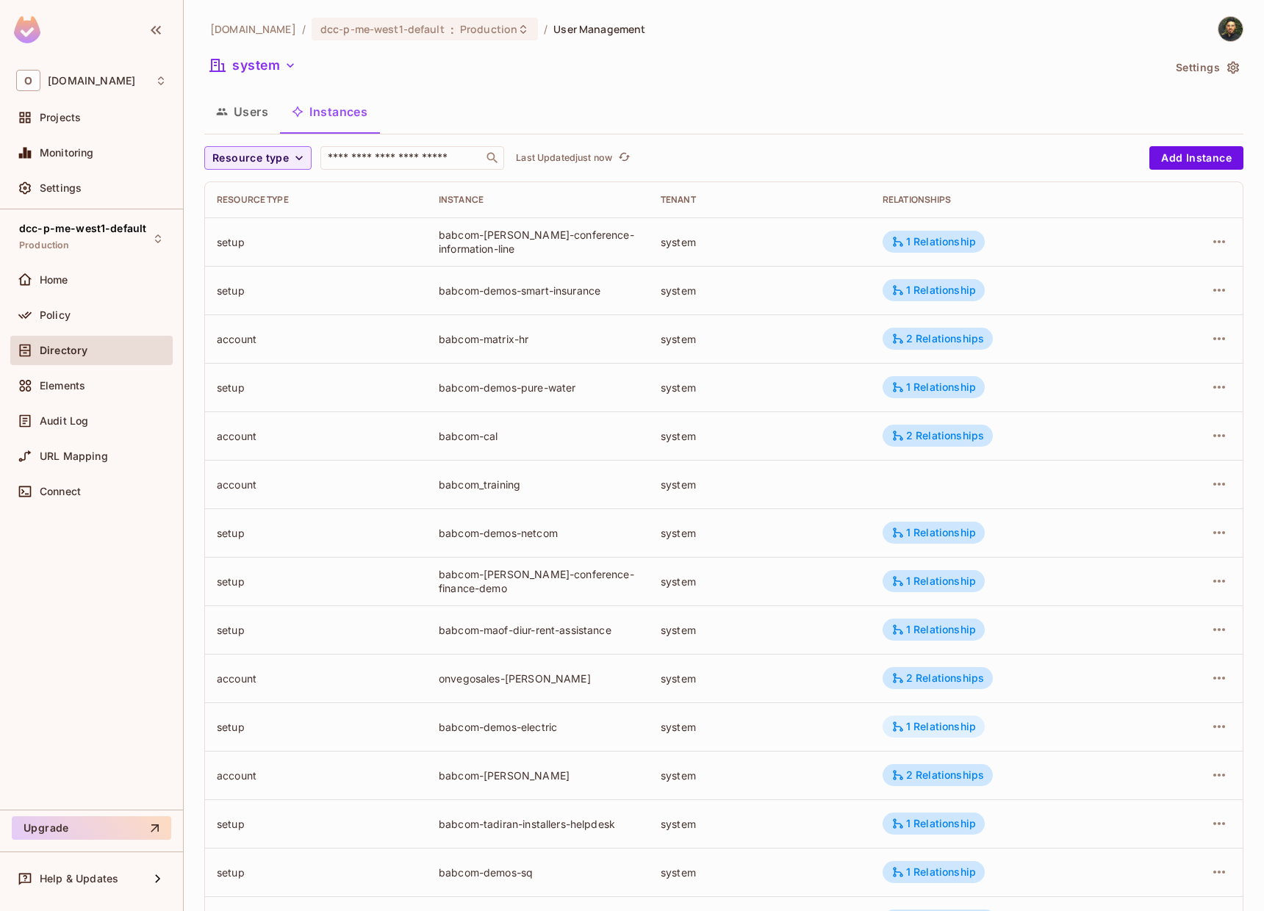
click at [935, 733] on div "1 Relationship" at bounding box center [933, 726] width 85 height 13
click at [786, 711] on div at bounding box center [632, 455] width 1264 height 911
click at [667, 487] on div "system" at bounding box center [760, 485] width 198 height 14
click at [666, 429] on div "system" at bounding box center [760, 436] width 198 height 14
click at [637, 113] on div "Users Instances" at bounding box center [723, 111] width 1039 height 37
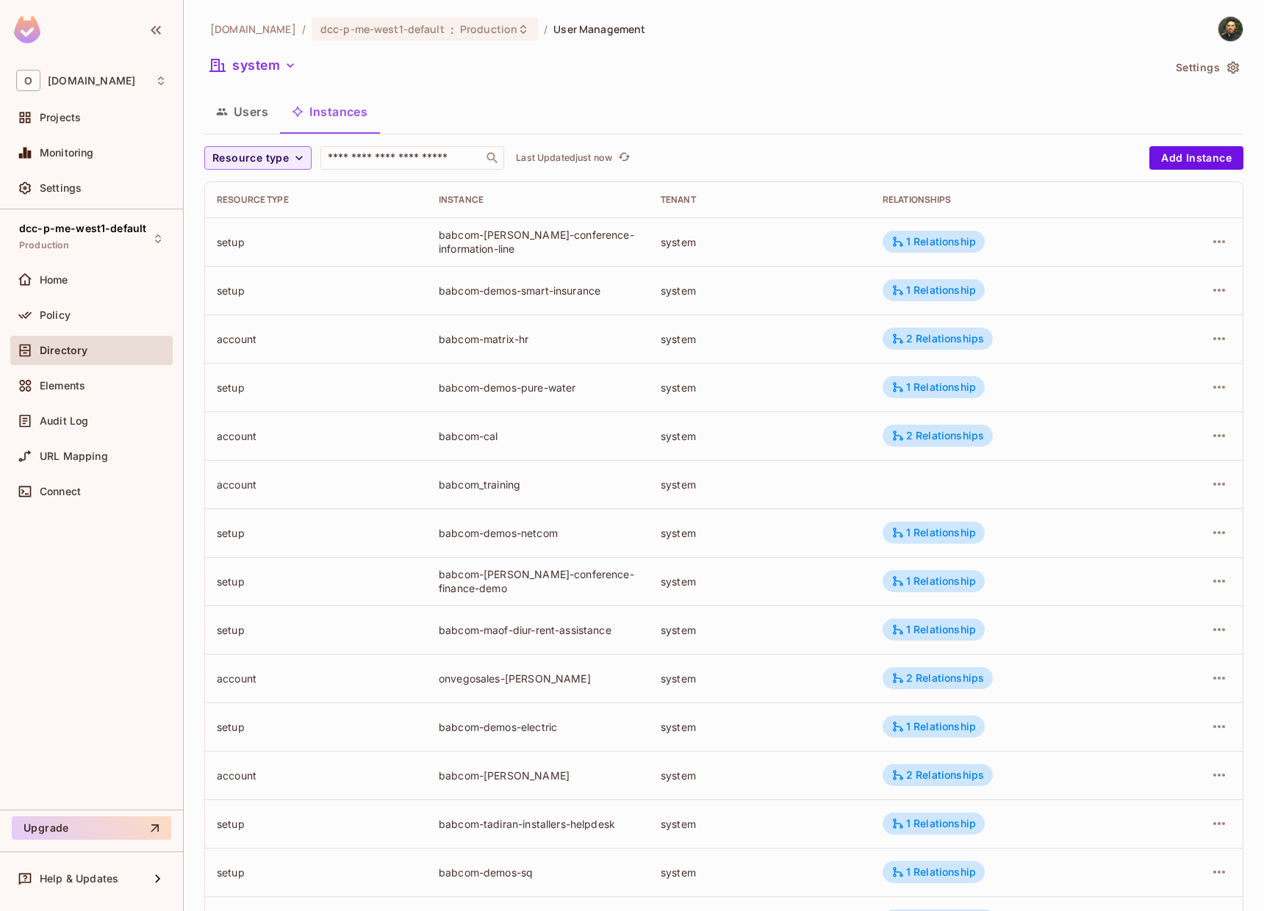
click at [711, 110] on div "Users Instances" at bounding box center [723, 111] width 1039 height 37
drag, startPoint x: 643, startPoint y: 497, endPoint x: 735, endPoint y: 497, distance: 91.9
click at [735, 497] on tr "account babcom_training system" at bounding box center [724, 484] width 1038 height 49
click at [735, 497] on td "system" at bounding box center [760, 484] width 222 height 49
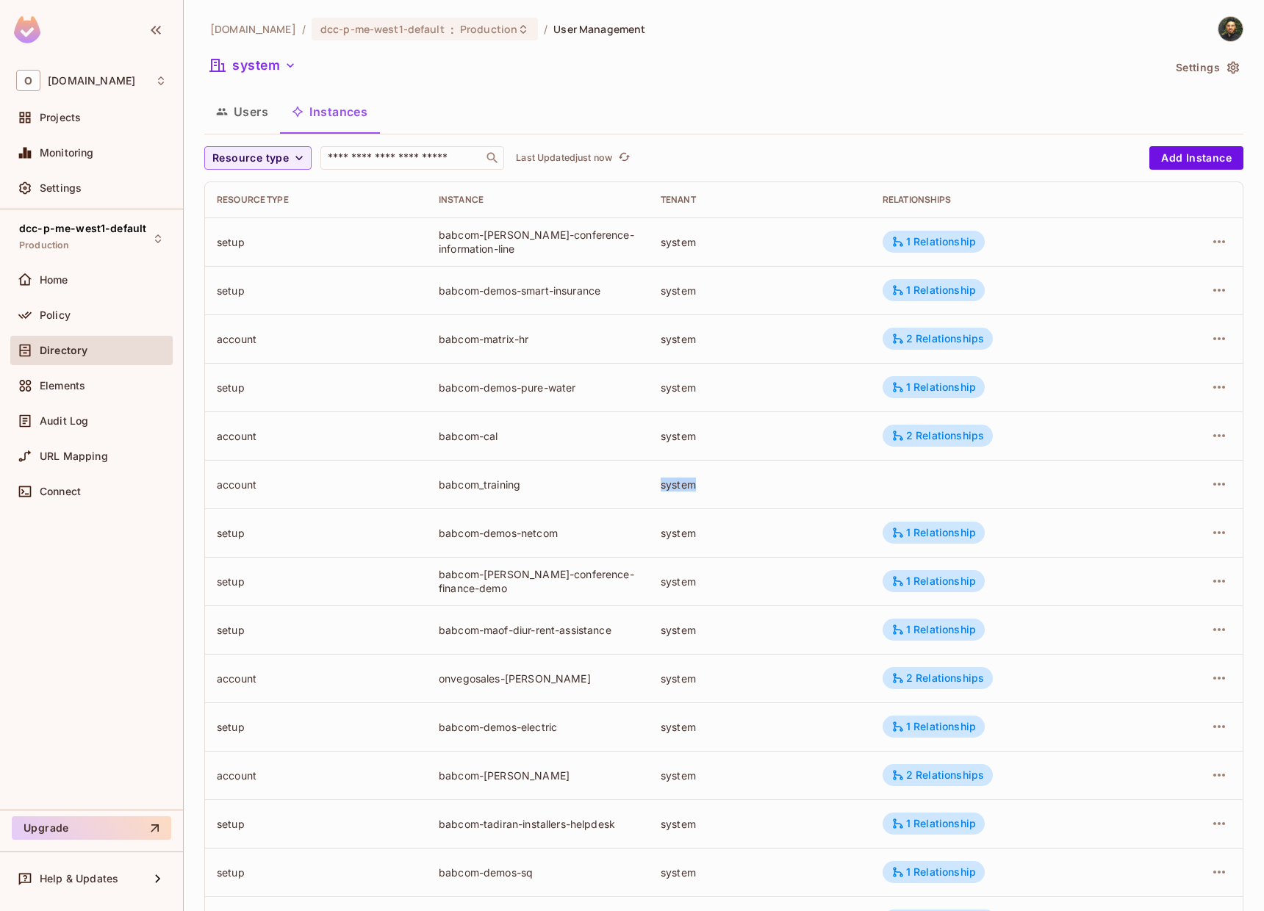
click at [735, 497] on td "system" at bounding box center [760, 484] width 222 height 49
click at [442, 488] on div "babcom_training" at bounding box center [538, 485] width 198 height 14
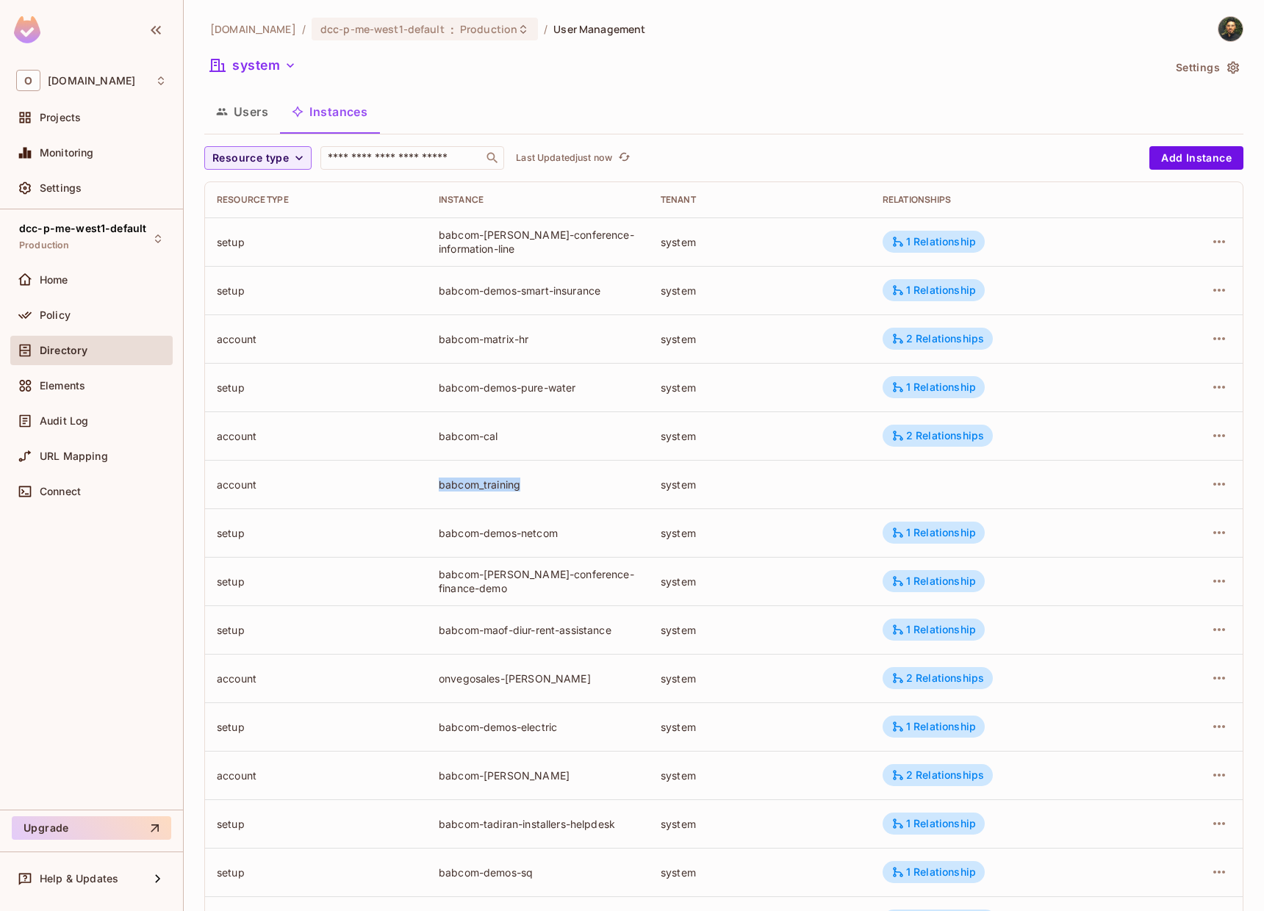
click at [442, 488] on div "babcom_training" at bounding box center [538, 485] width 198 height 14
drag, startPoint x: 440, startPoint y: 488, endPoint x: 559, endPoint y: 478, distance: 118.8
click at [558, 478] on div "babcom_training" at bounding box center [538, 485] width 198 height 14
click at [559, 478] on div "babcom_training" at bounding box center [538, 485] width 198 height 14
drag, startPoint x: 455, startPoint y: 485, endPoint x: 642, endPoint y: 486, distance: 187.4
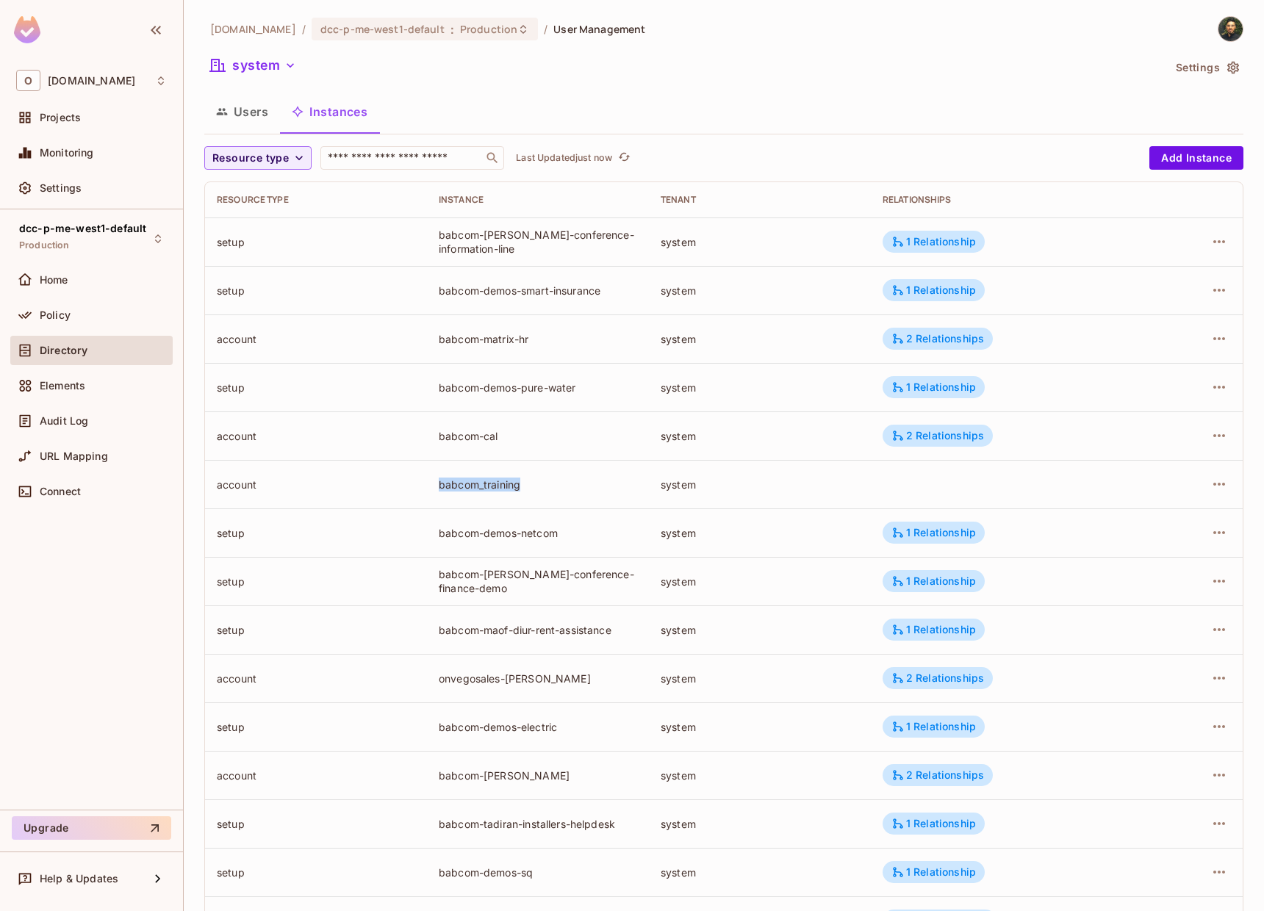
click at [642, 486] on td "babcom_training" at bounding box center [538, 484] width 222 height 49
click at [662, 486] on div "system" at bounding box center [760, 485] width 198 height 14
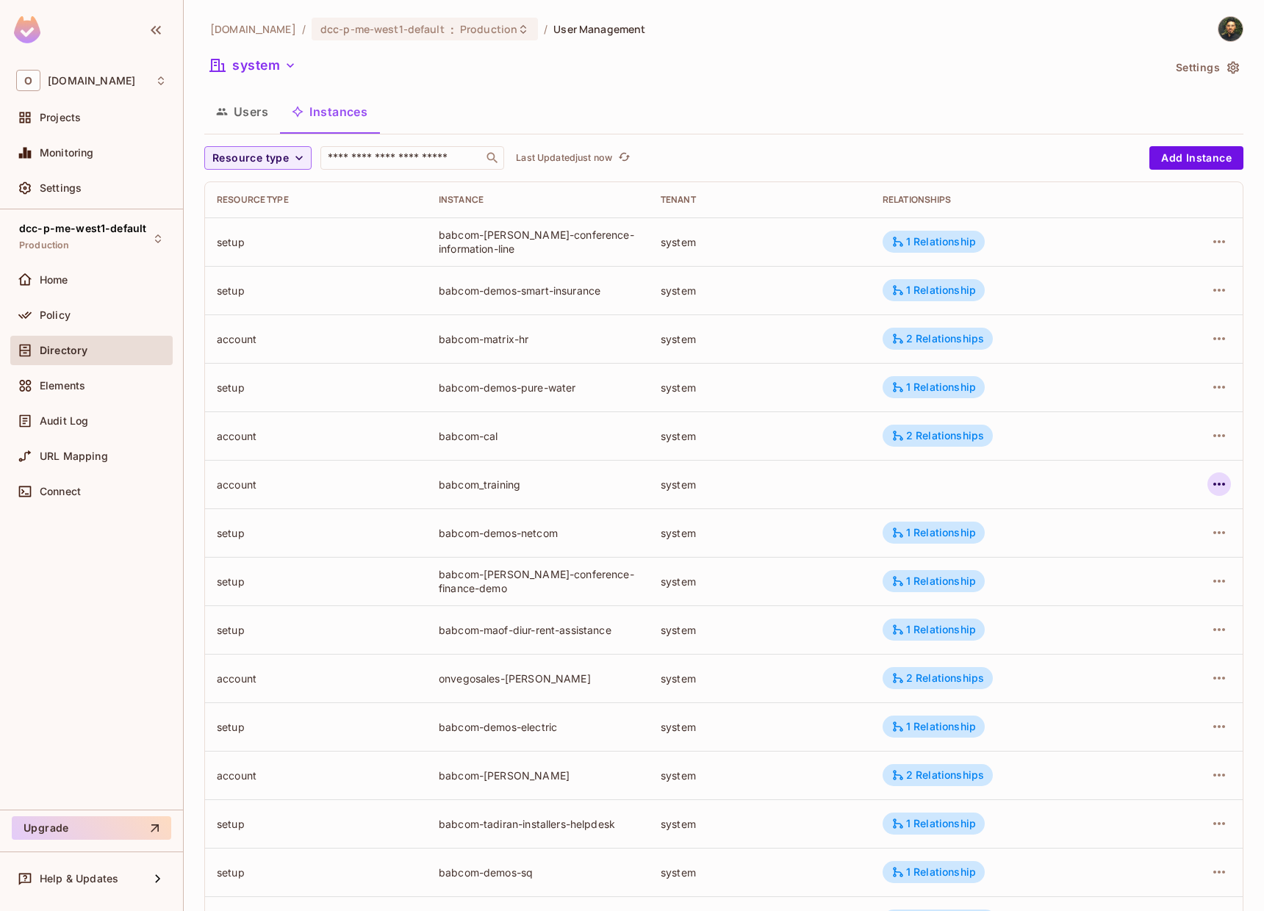
click at [1210, 486] on icon "button" at bounding box center [1219, 484] width 18 height 18
click at [1126, 585] on div "Delete Resource Instance" at bounding box center [1127, 582] width 127 height 15
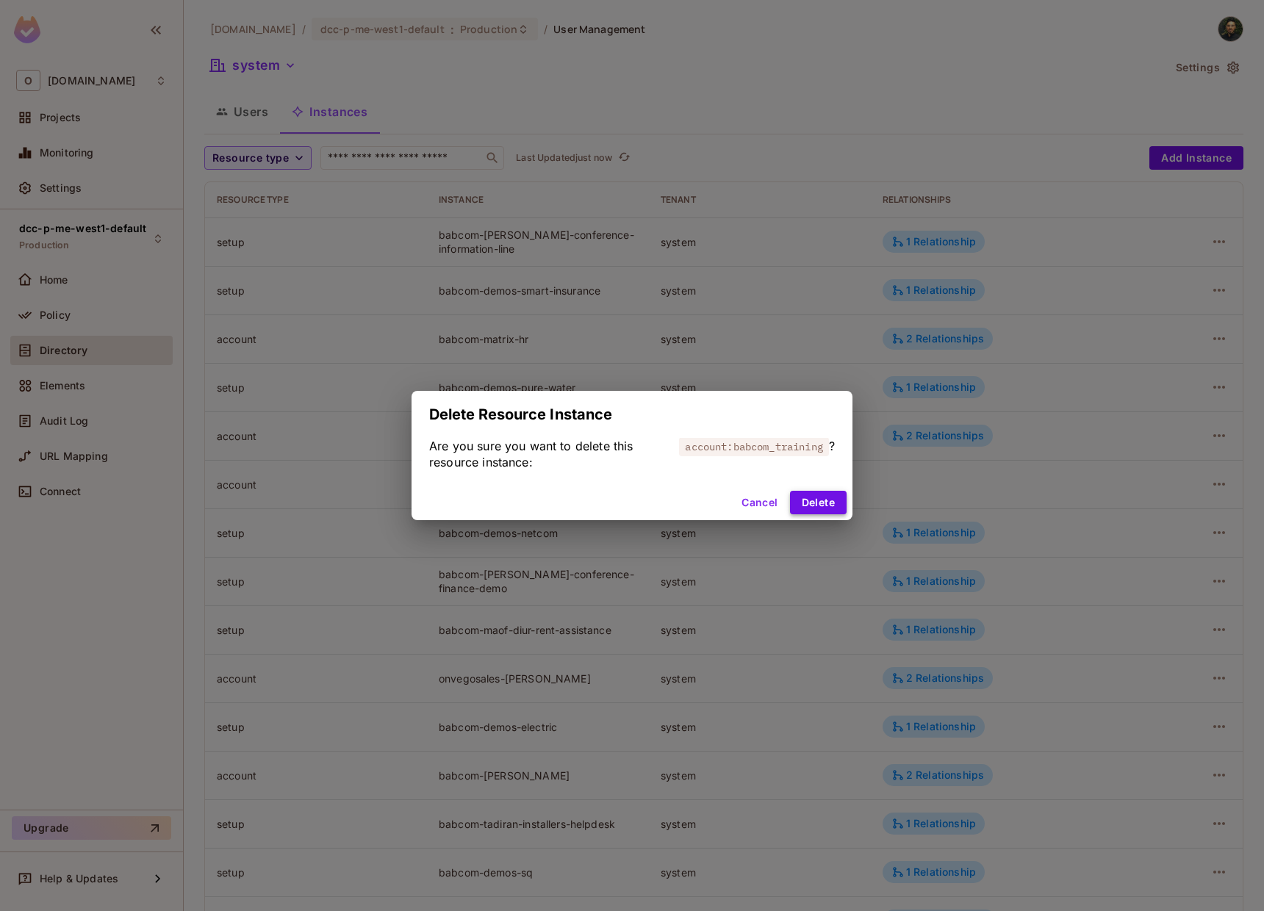
click at [814, 507] on button "Delete" at bounding box center [818, 503] width 57 height 24
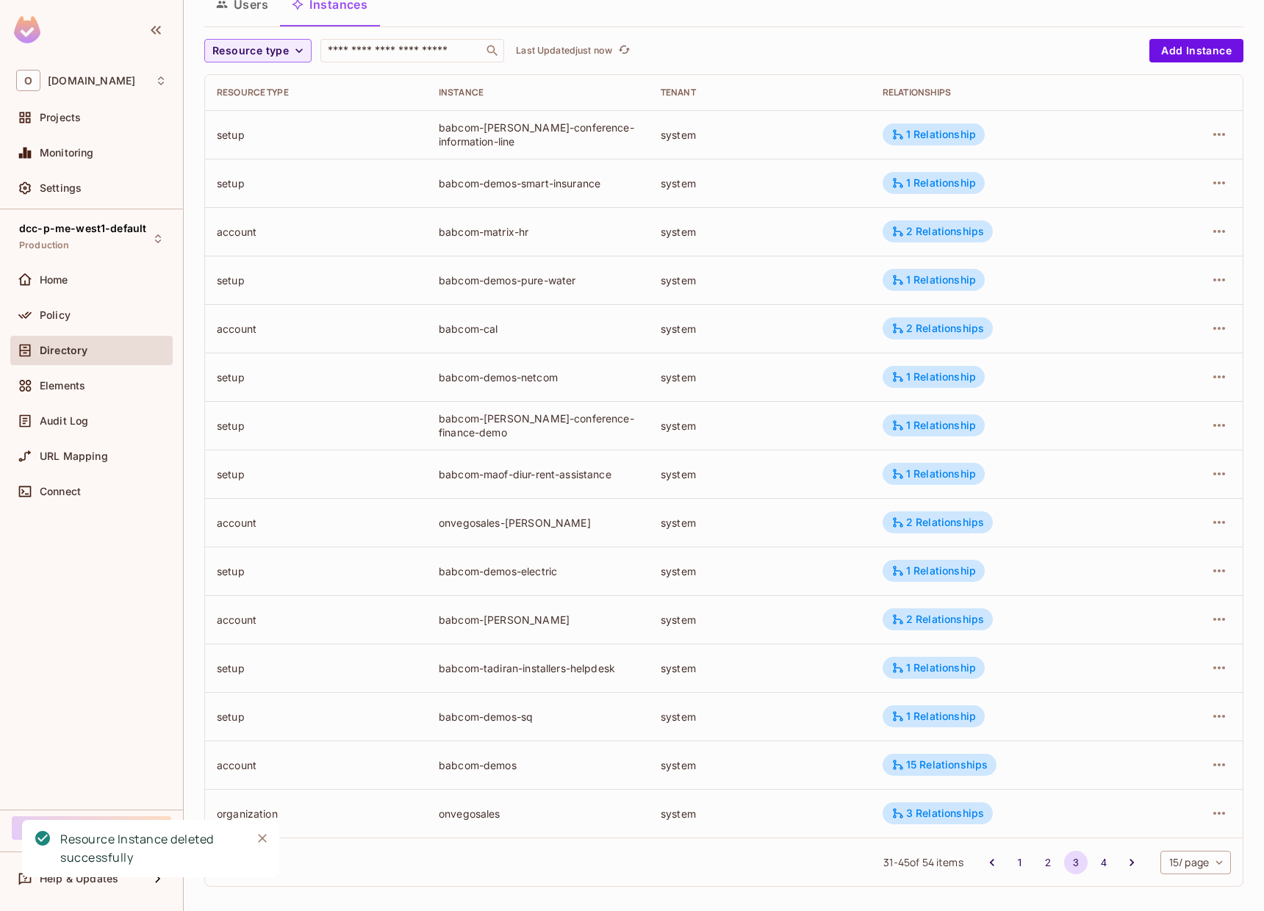
scroll to position [115, 0]
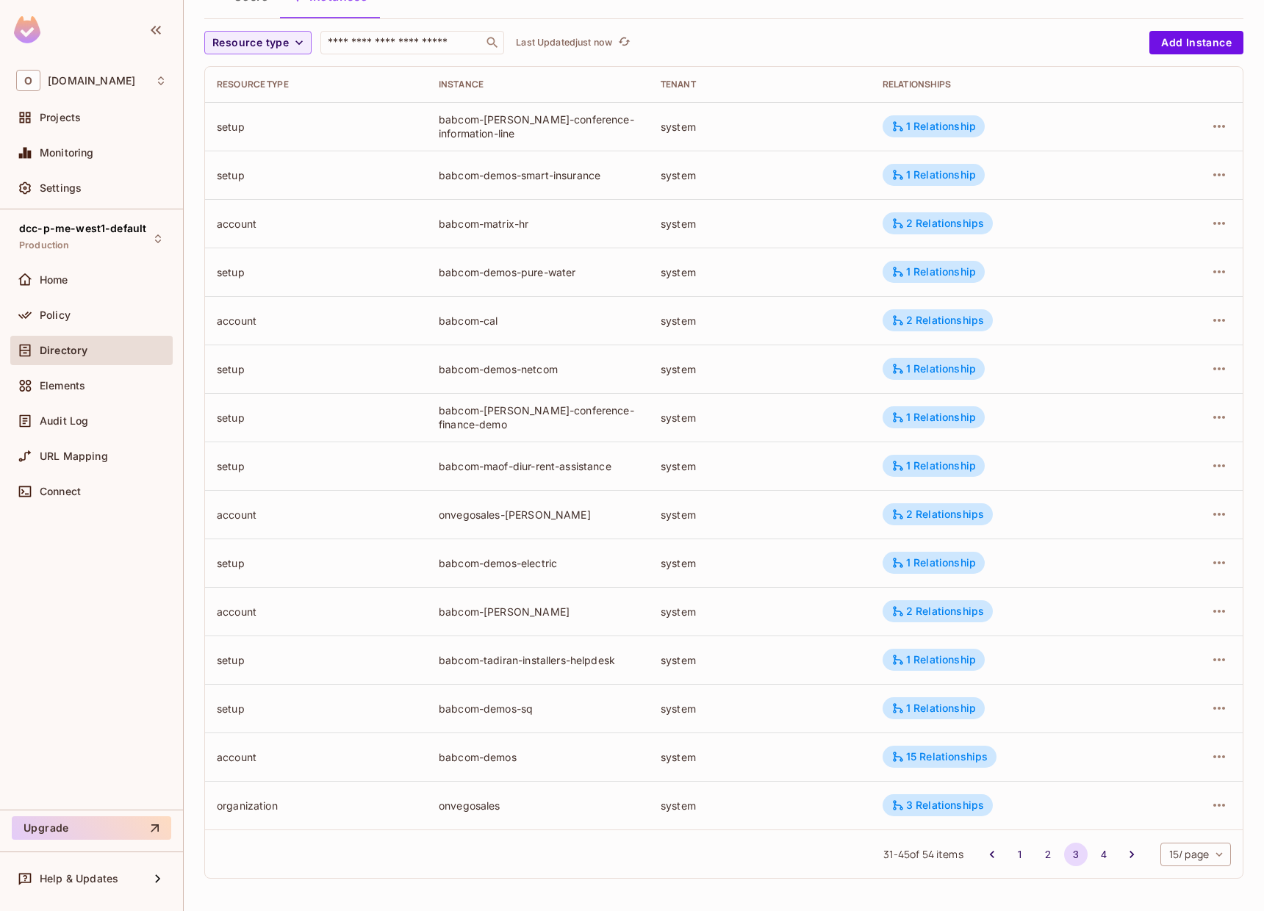
click at [1018, 855] on li "1" at bounding box center [1020, 855] width 28 height 24
click at [1008, 855] on button "1" at bounding box center [1020, 855] width 24 height 24
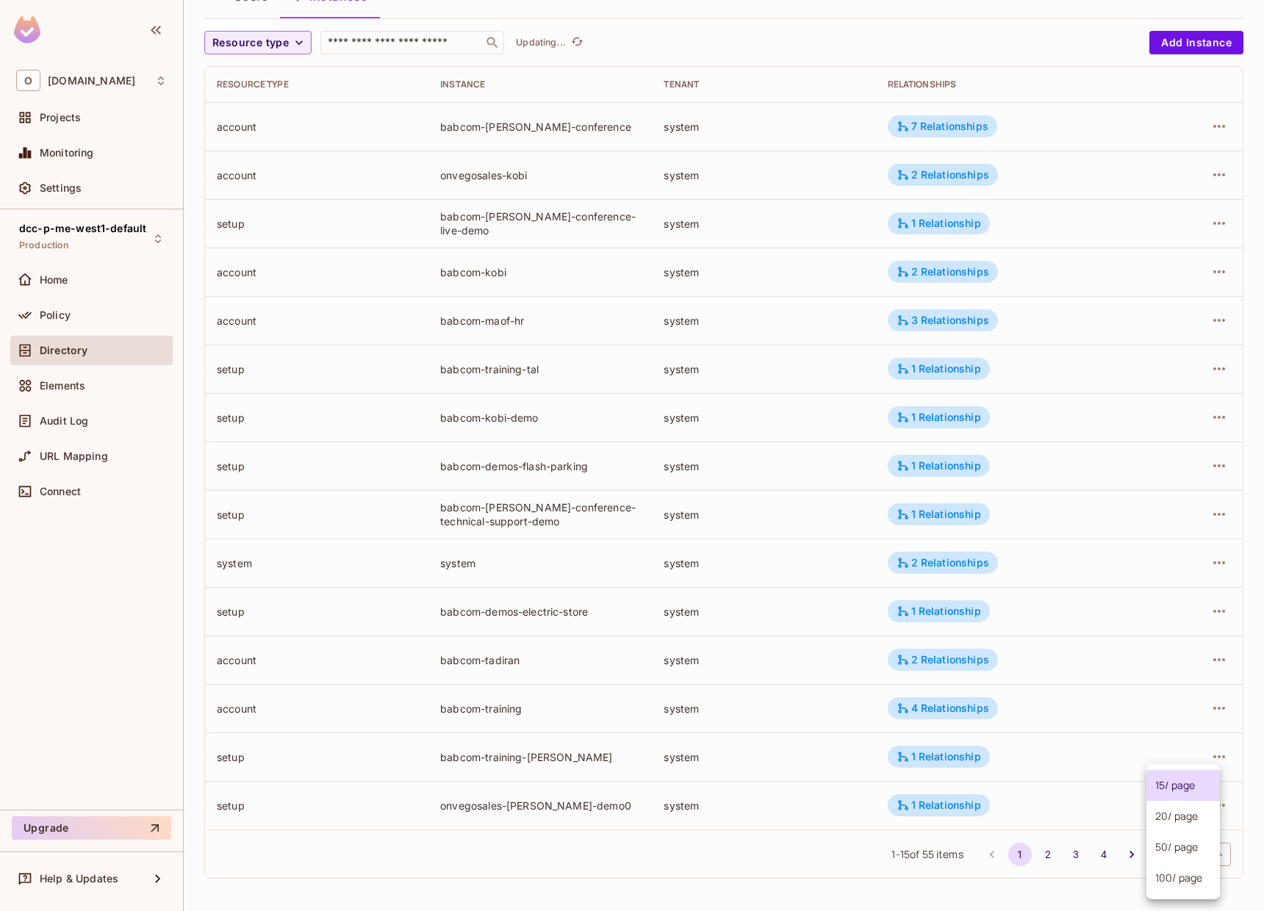
click at [1210, 861] on body "O [DOMAIN_NAME] Projects Monitoring Settings dcc-p-me-west1-default Production …" at bounding box center [632, 455] width 1264 height 911
click at [1196, 873] on li "100 / page" at bounding box center [1182, 878] width 73 height 31
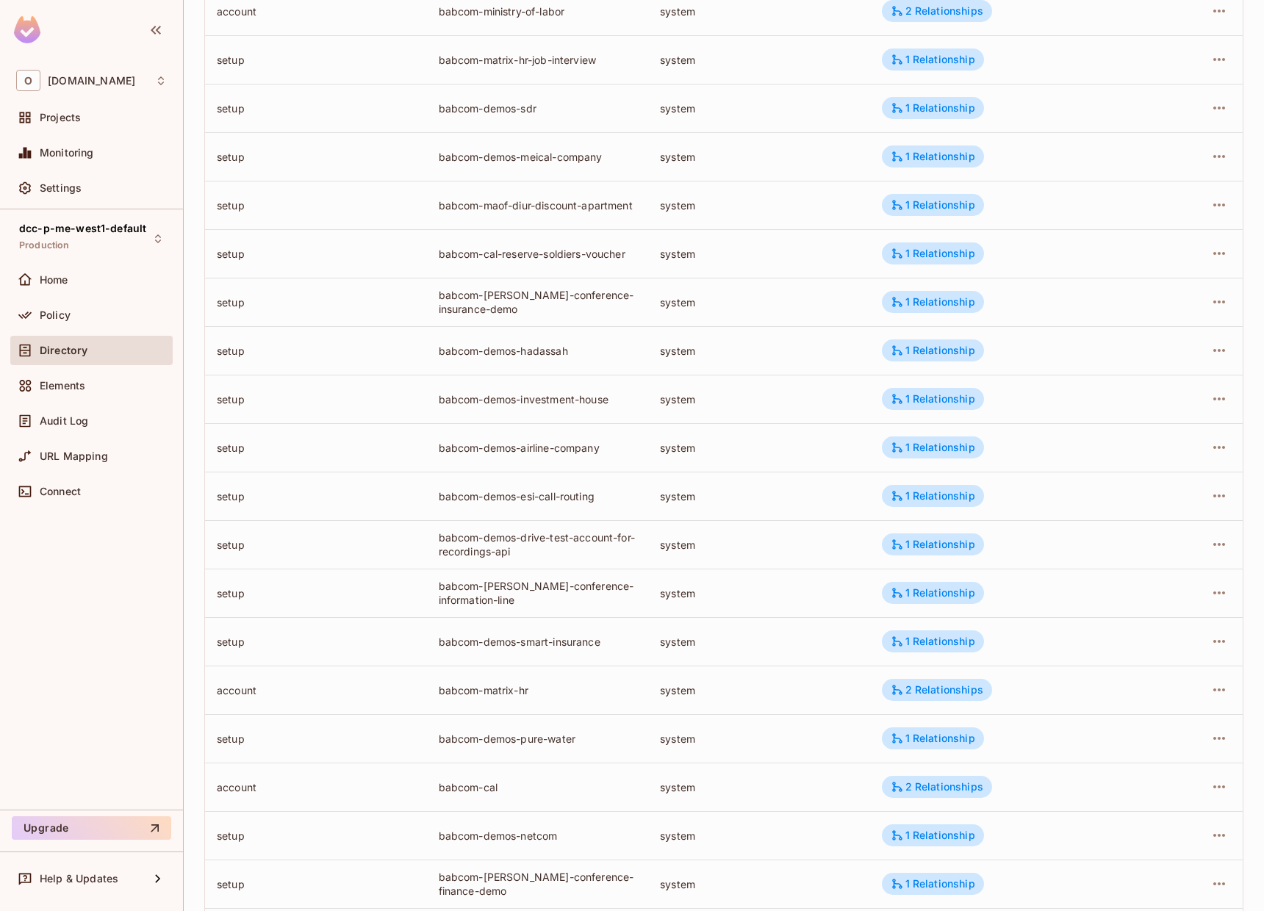
scroll to position [1146, 0]
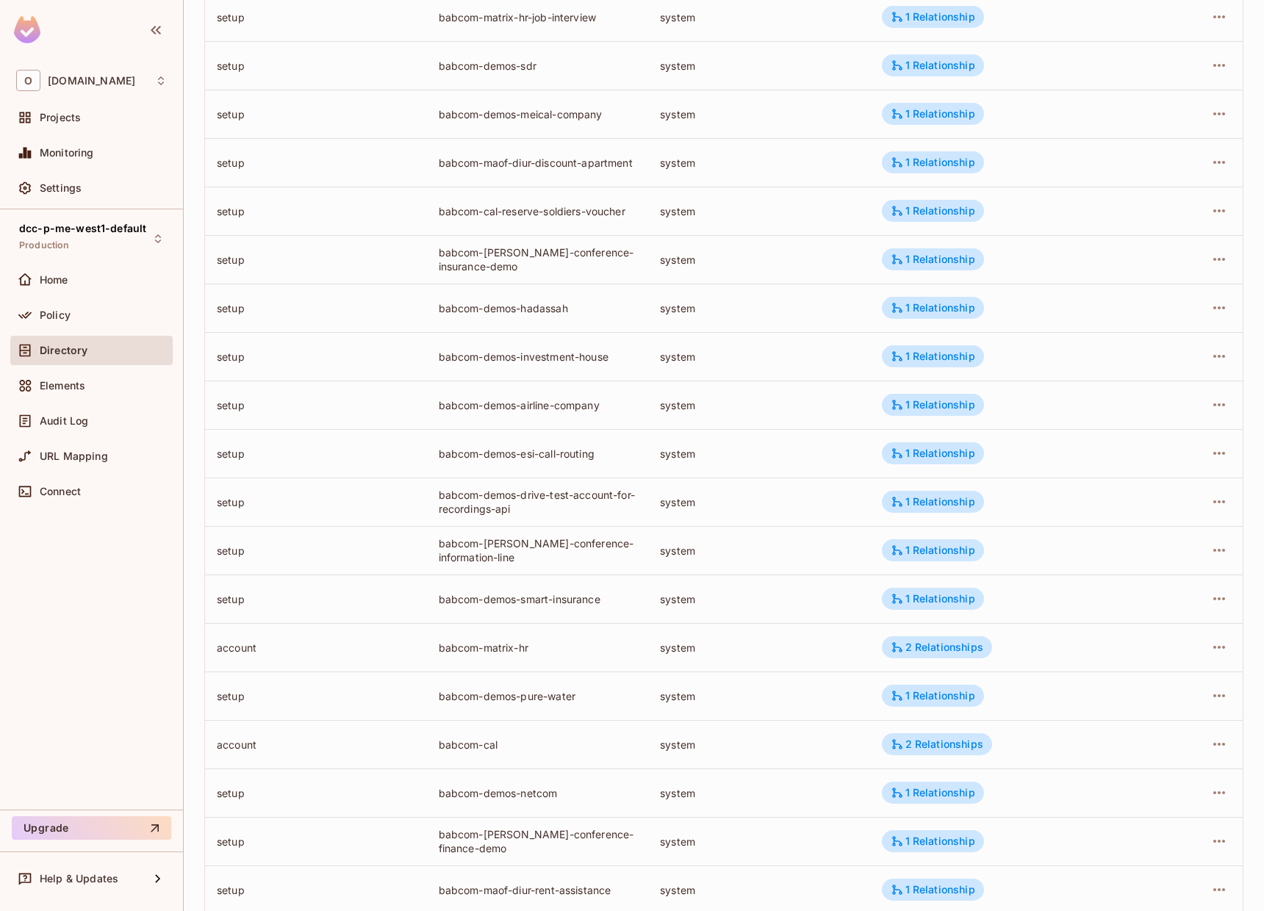
click at [781, 575] on td "system" at bounding box center [759, 599] width 222 height 49
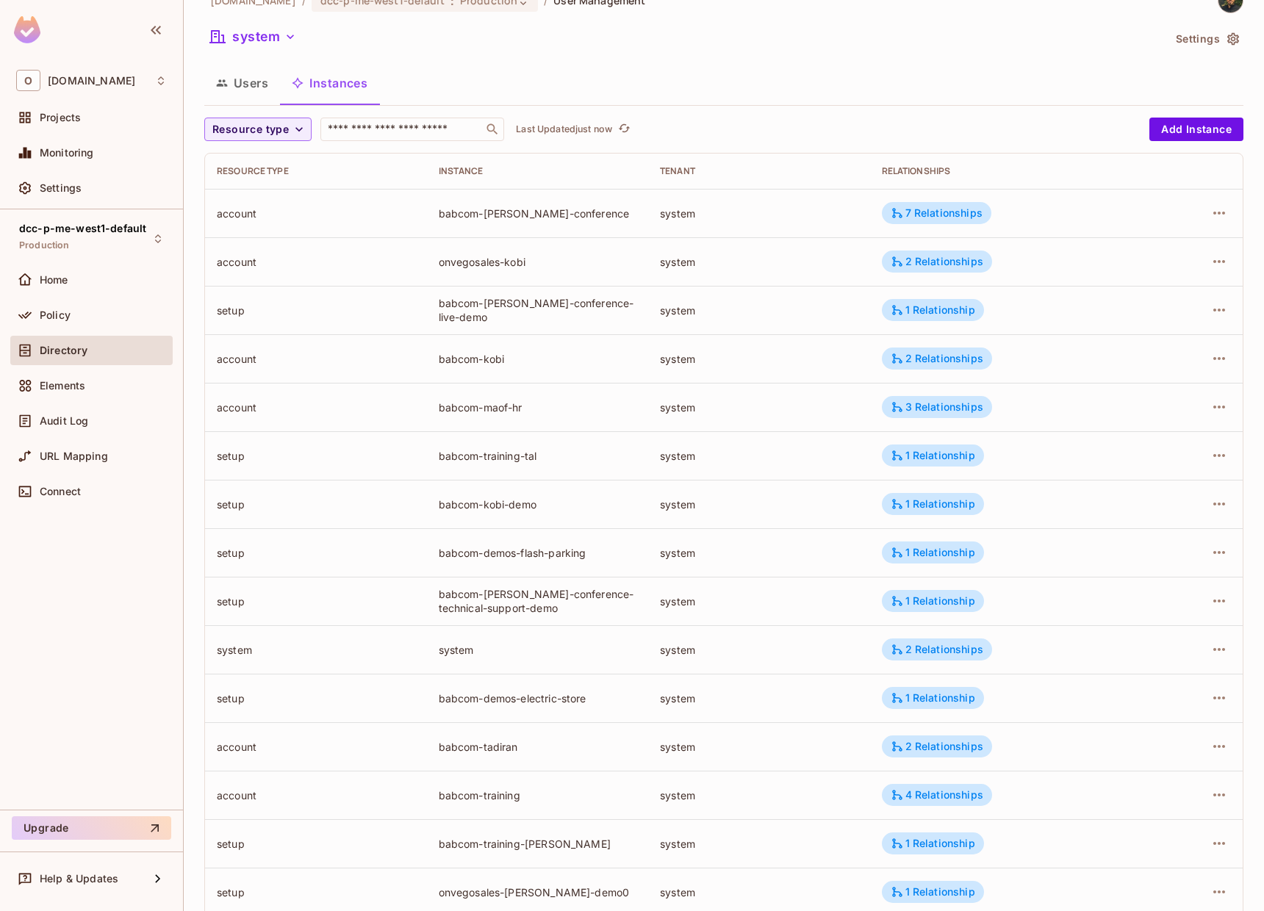
scroll to position [117, 0]
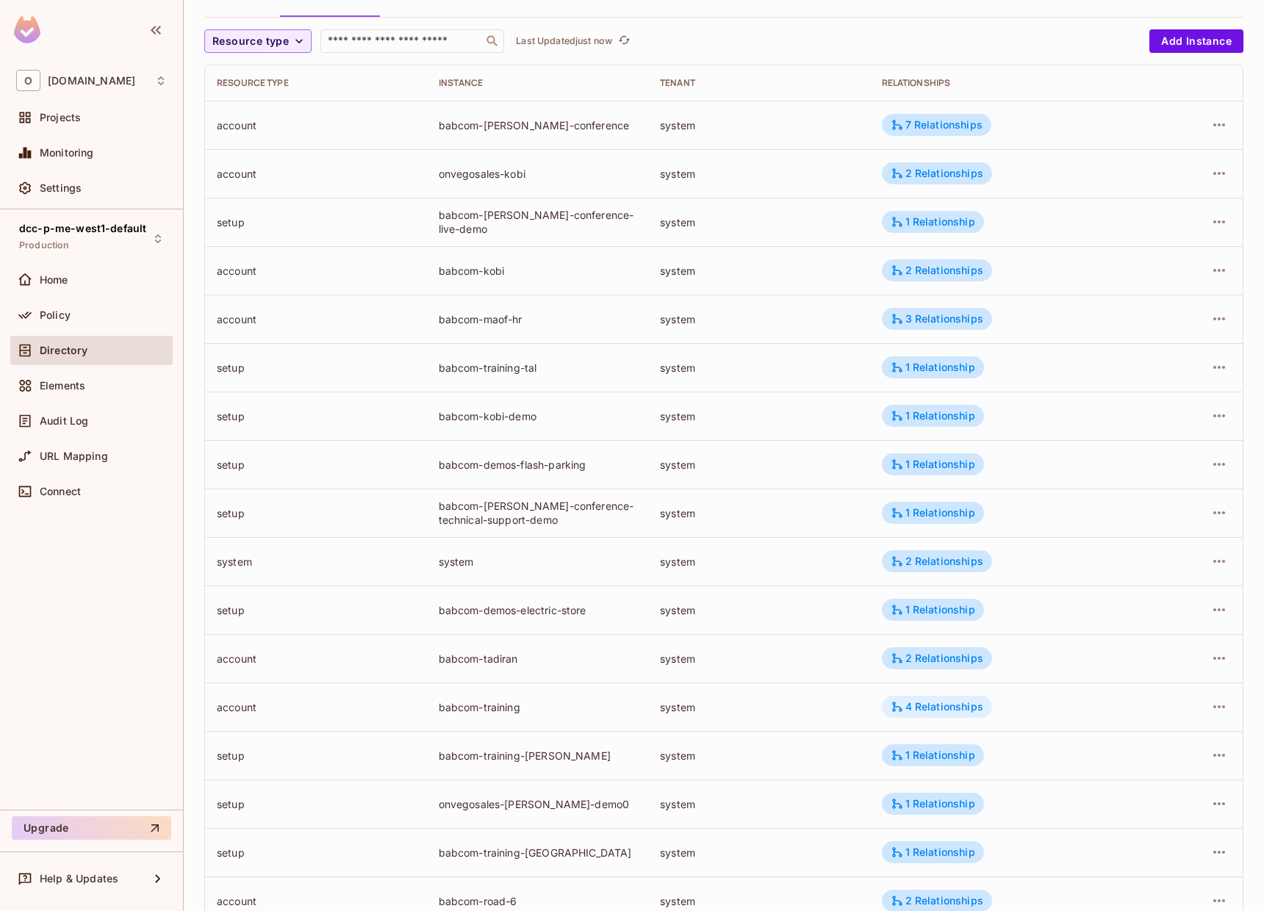
click at [907, 703] on div "4 Relationships" at bounding box center [937, 706] width 93 height 13
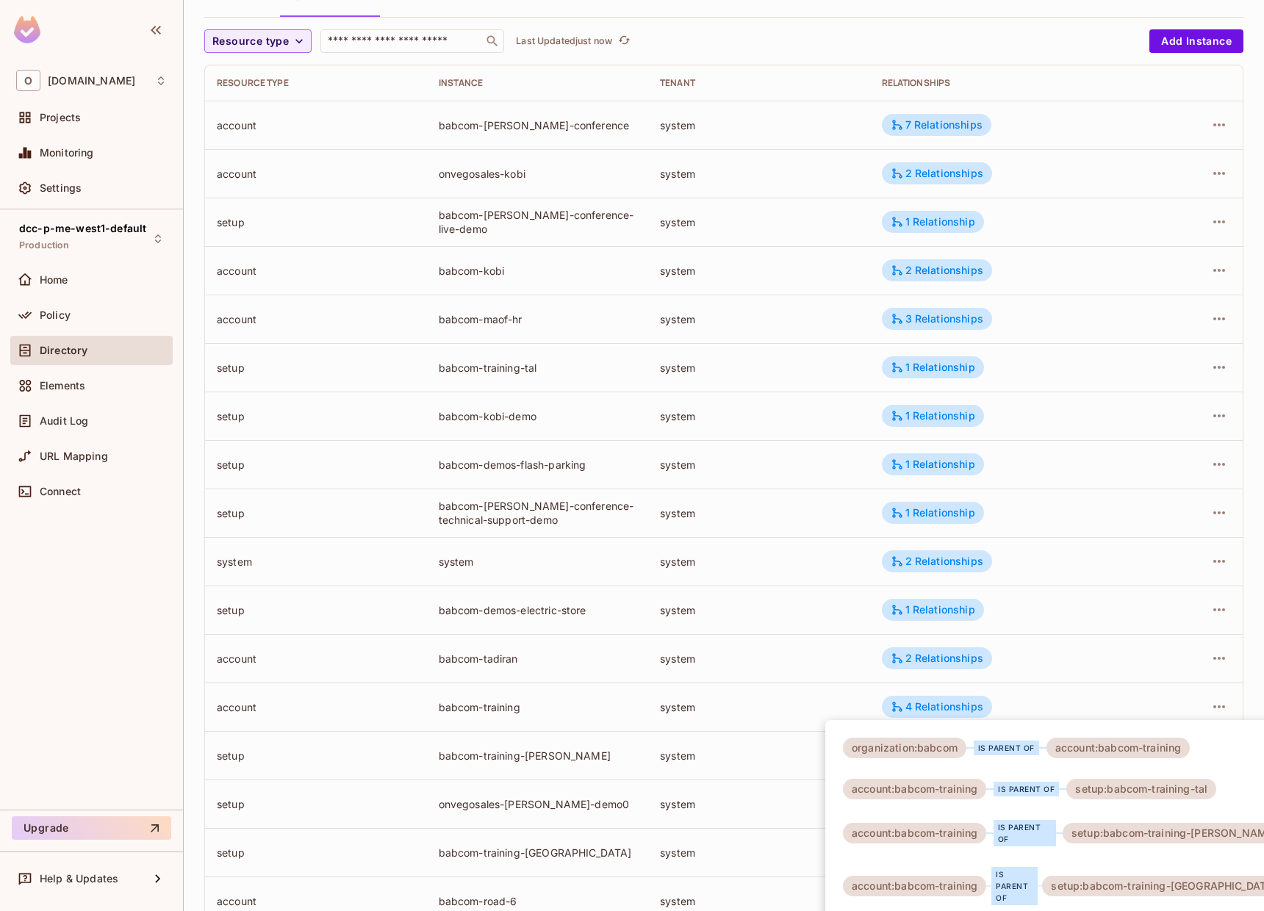
click at [781, 669] on div at bounding box center [632, 455] width 1264 height 911
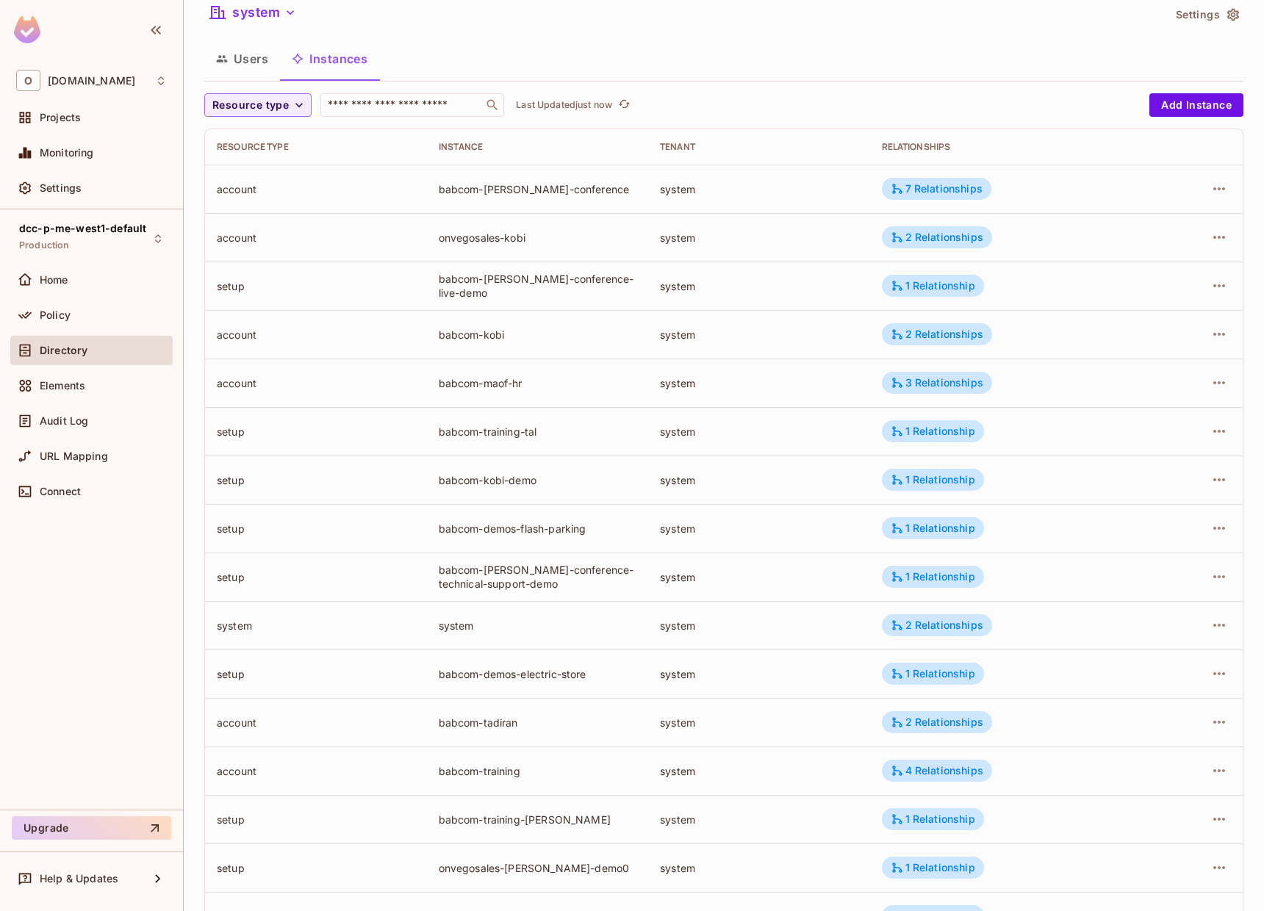
scroll to position [0, 0]
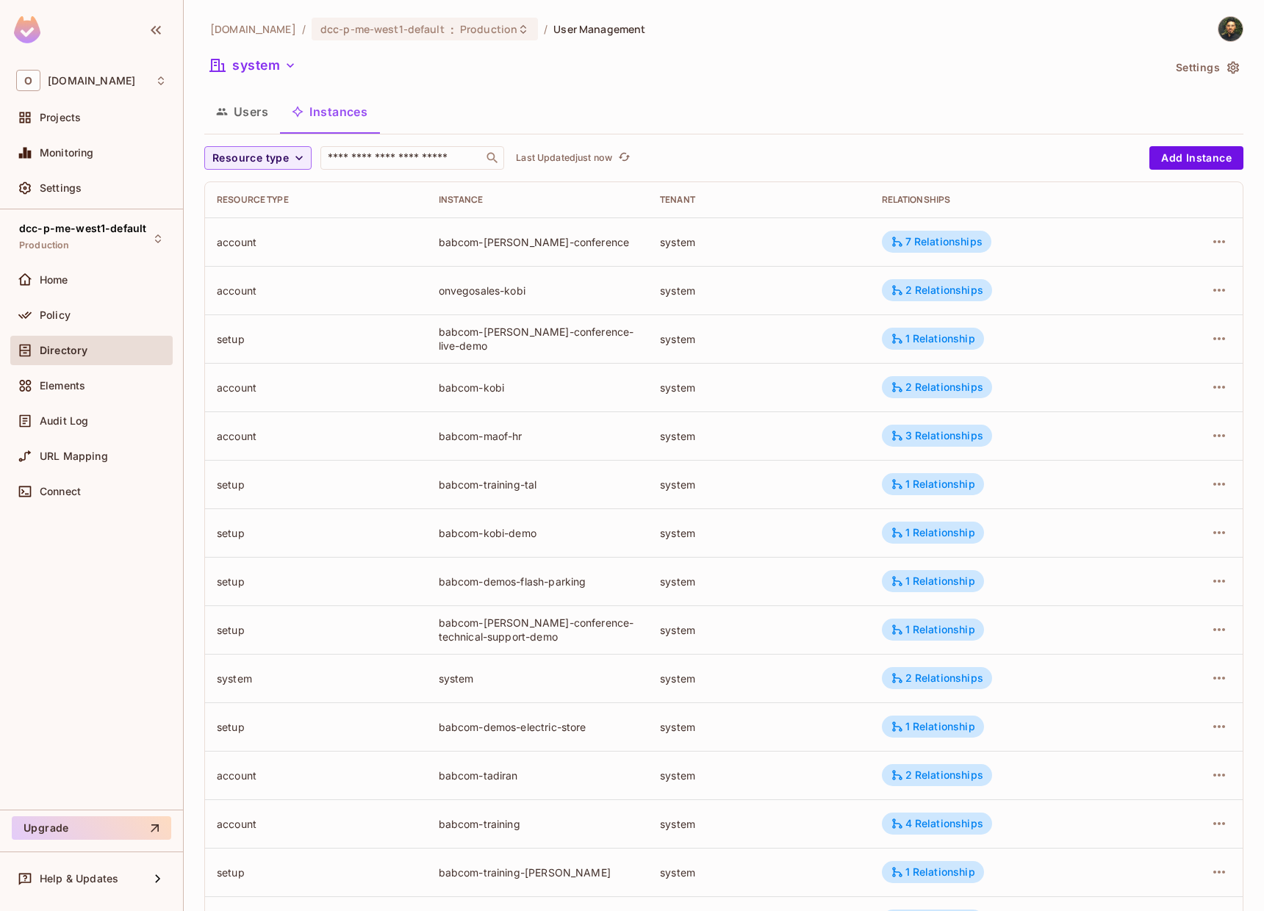
click at [778, 321] on td "system" at bounding box center [759, 339] width 222 height 49
click at [817, 99] on div "Users Instances" at bounding box center [723, 111] width 1039 height 37
click at [737, 229] on td "system" at bounding box center [759, 242] width 222 height 49
